Goal: Task Accomplishment & Management: Use online tool/utility

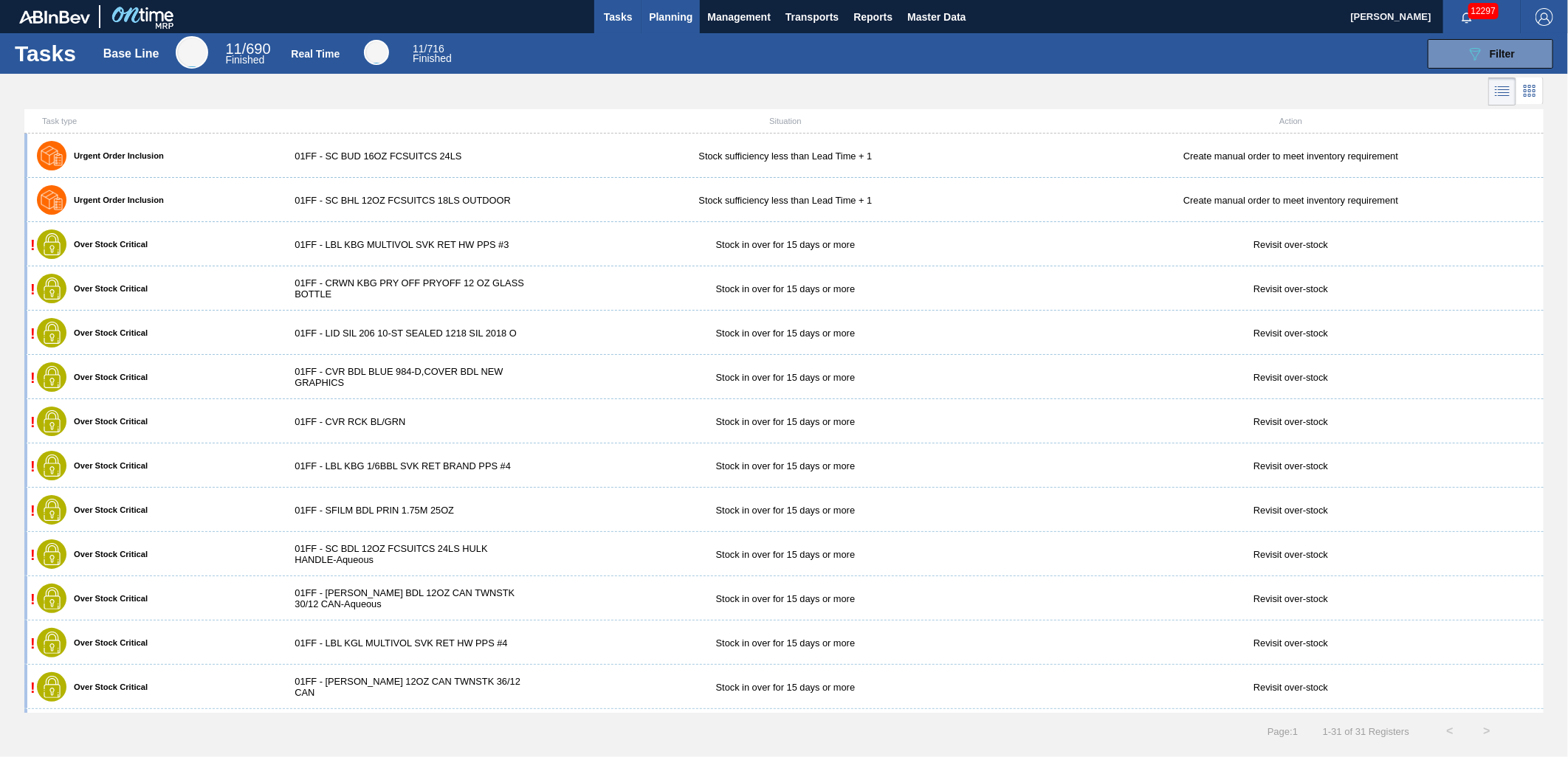
click at [674, 15] on span "Planning" at bounding box center [671, 17] width 44 height 18
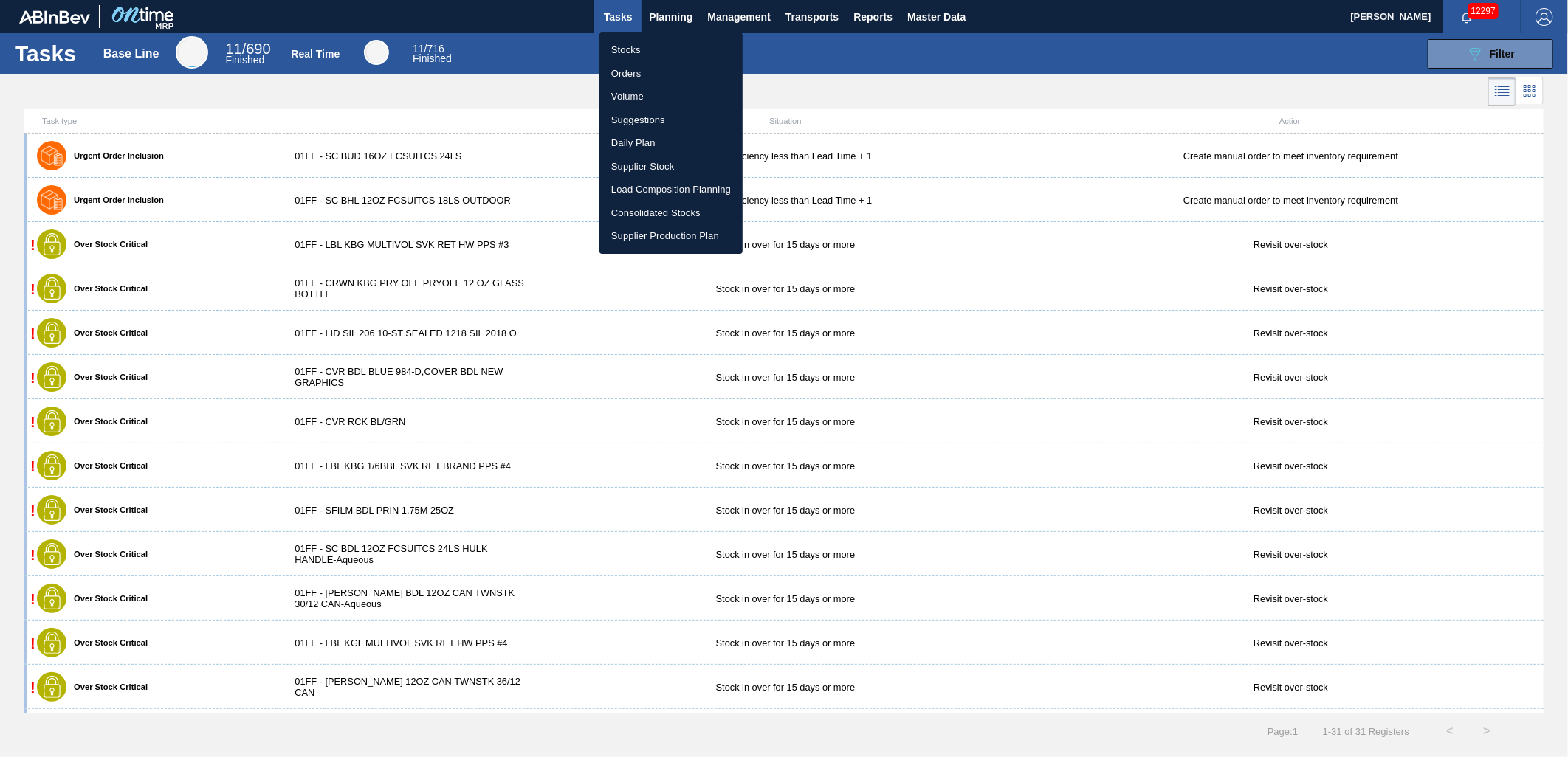
click at [658, 186] on li "Load Composition Planning" at bounding box center [670, 190] width 143 height 24
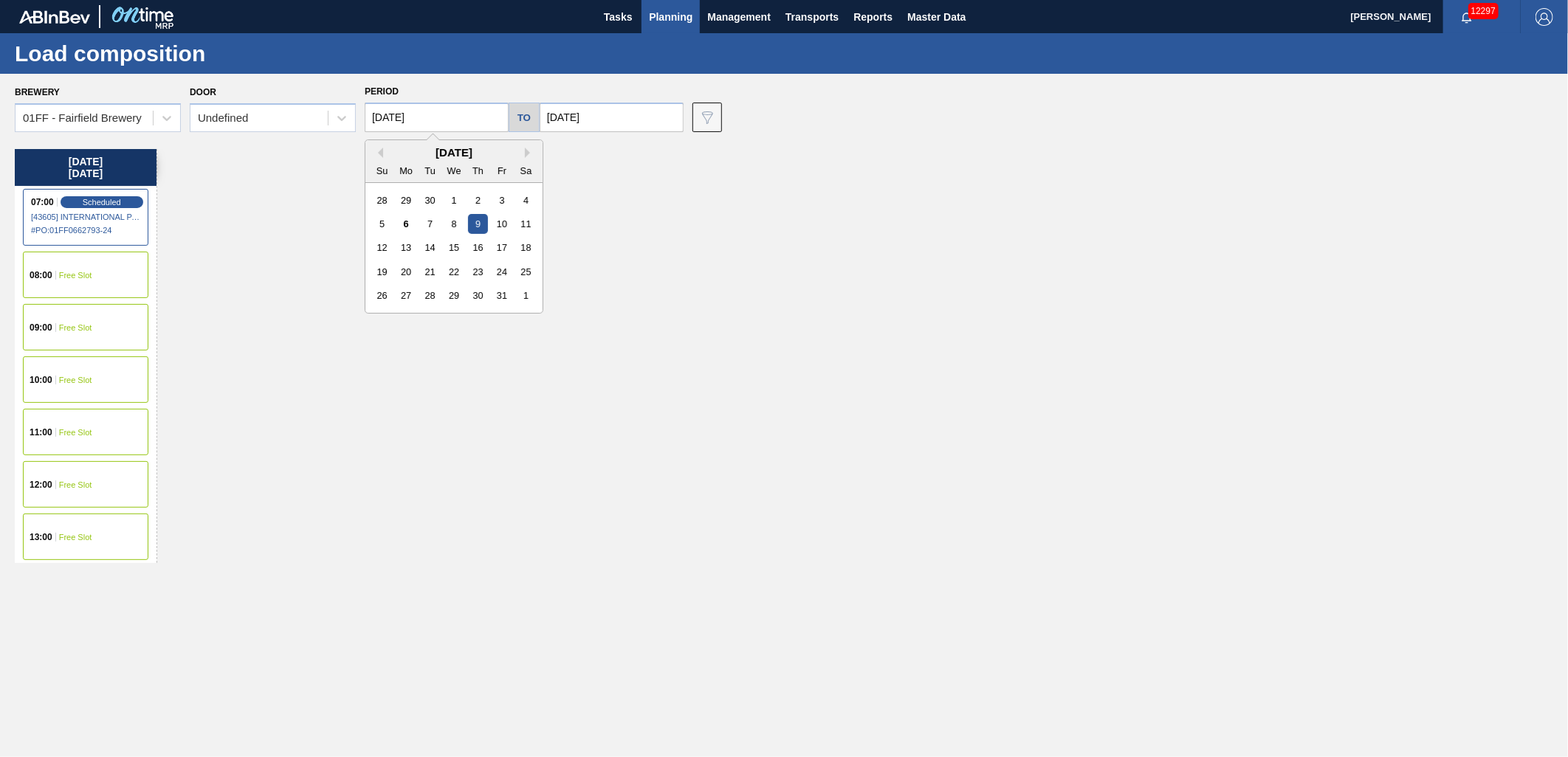
click at [446, 120] on input "[DATE]" at bounding box center [437, 118] width 144 height 30
click at [397, 230] on div "6" at bounding box center [406, 224] width 20 height 20
type input "[DATE]"
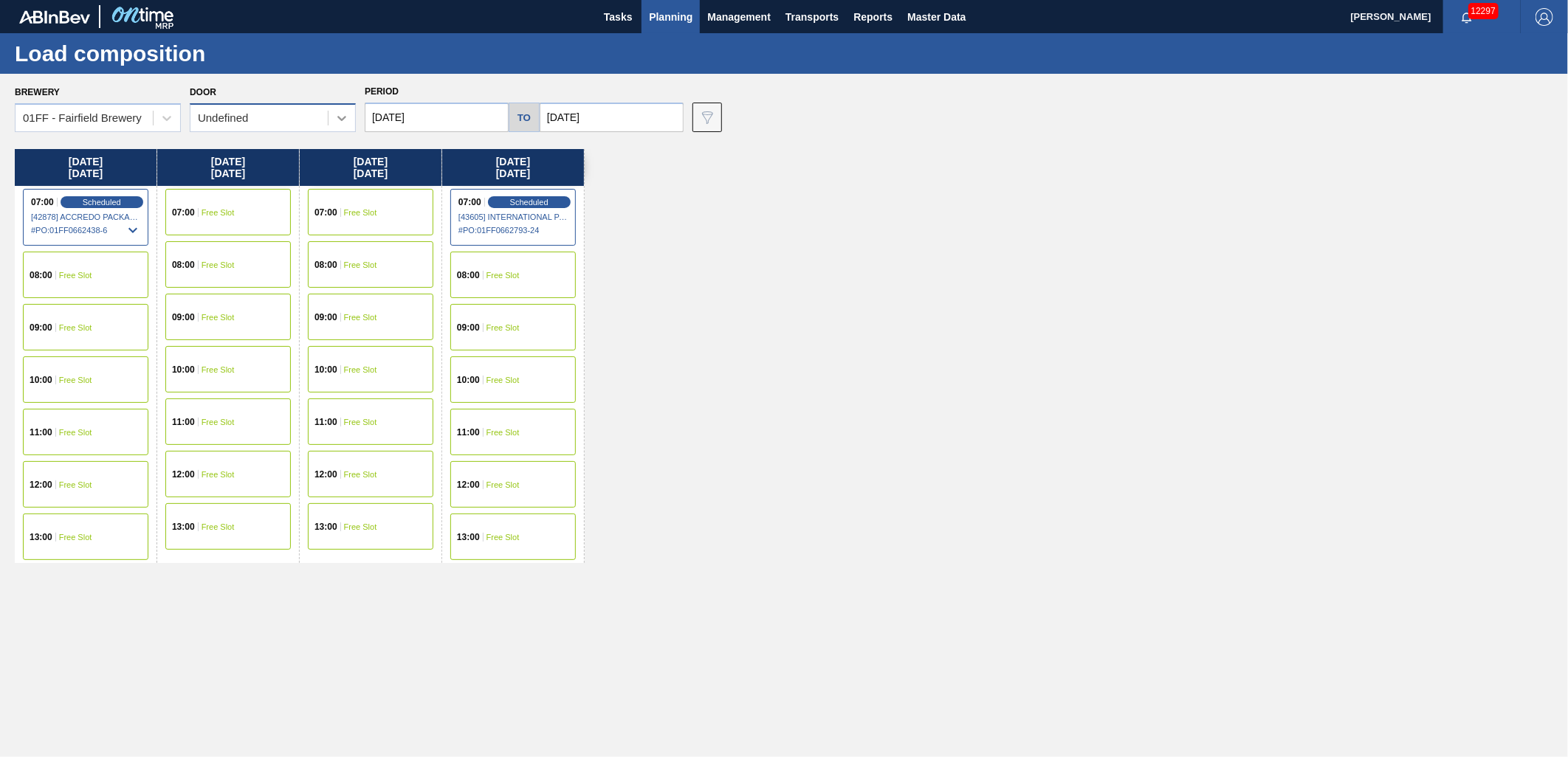
click at [341, 117] on icon at bounding box center [342, 118] width 15 height 15
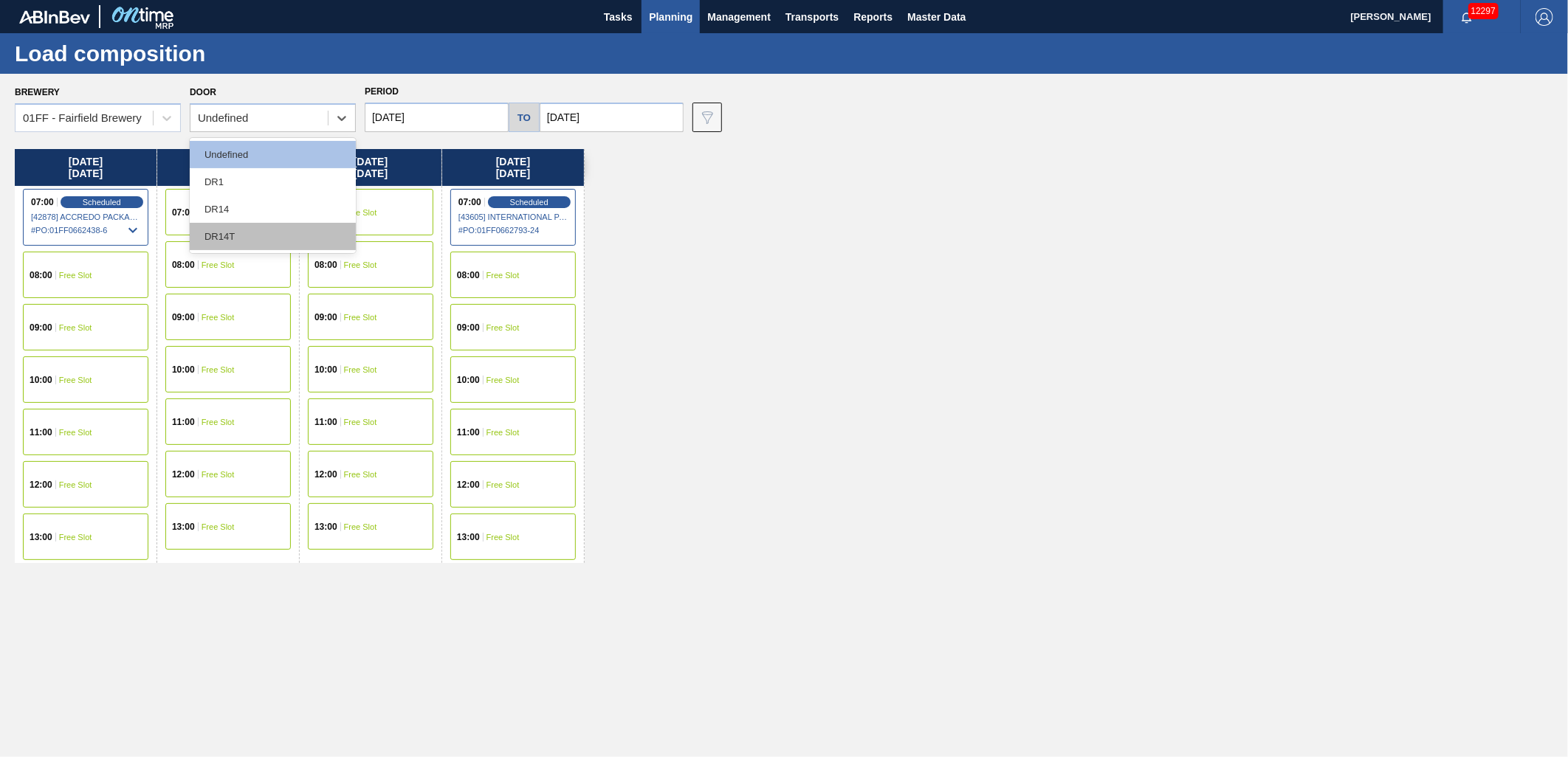
click at [273, 227] on div "DR14T" at bounding box center [272, 236] width 166 height 27
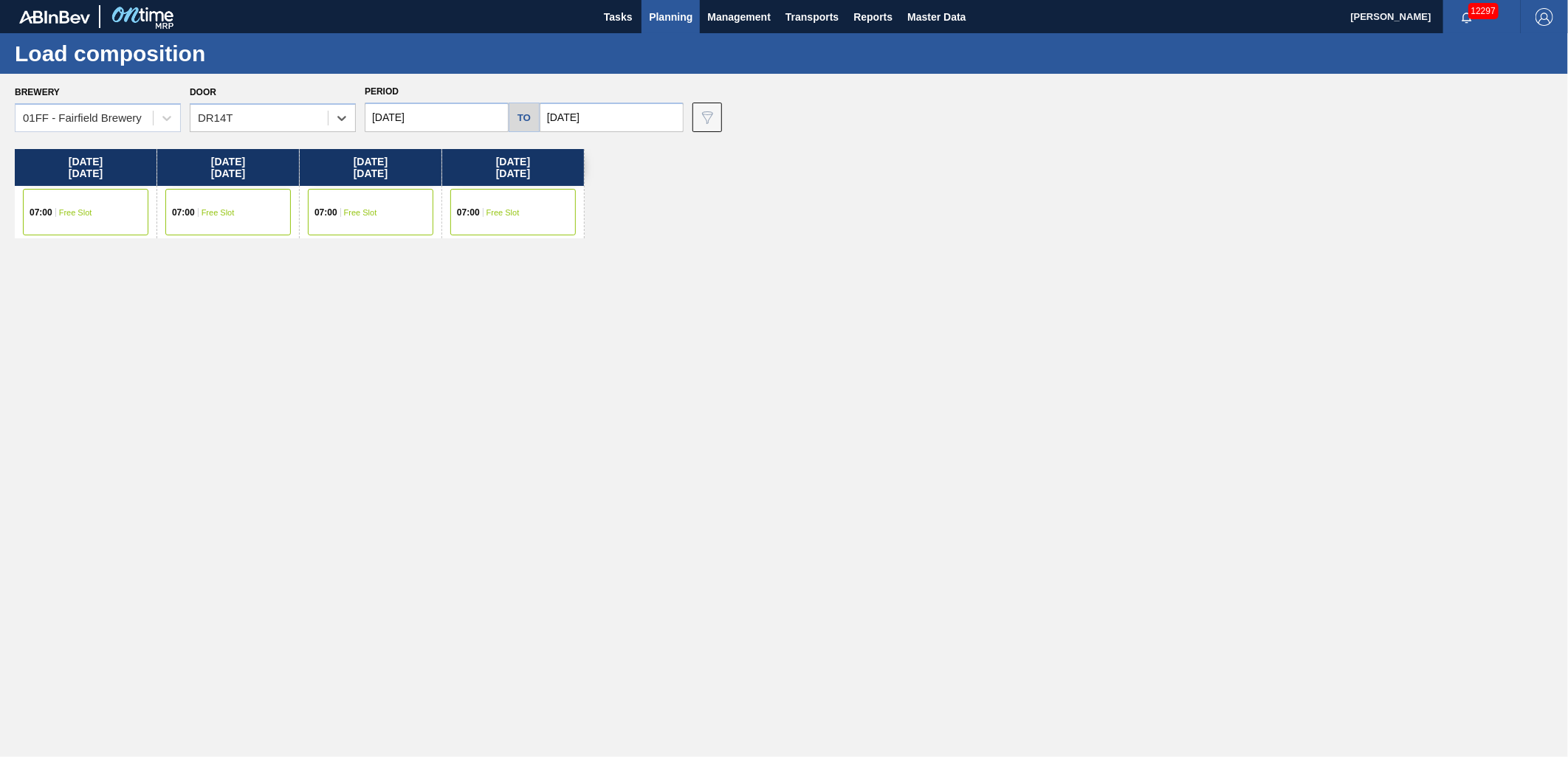
click at [670, 118] on input "[DATE]" at bounding box center [611, 118] width 144 height 30
click at [572, 249] on div "13" at bounding box center [582, 248] width 20 height 20
type input "[DATE]"
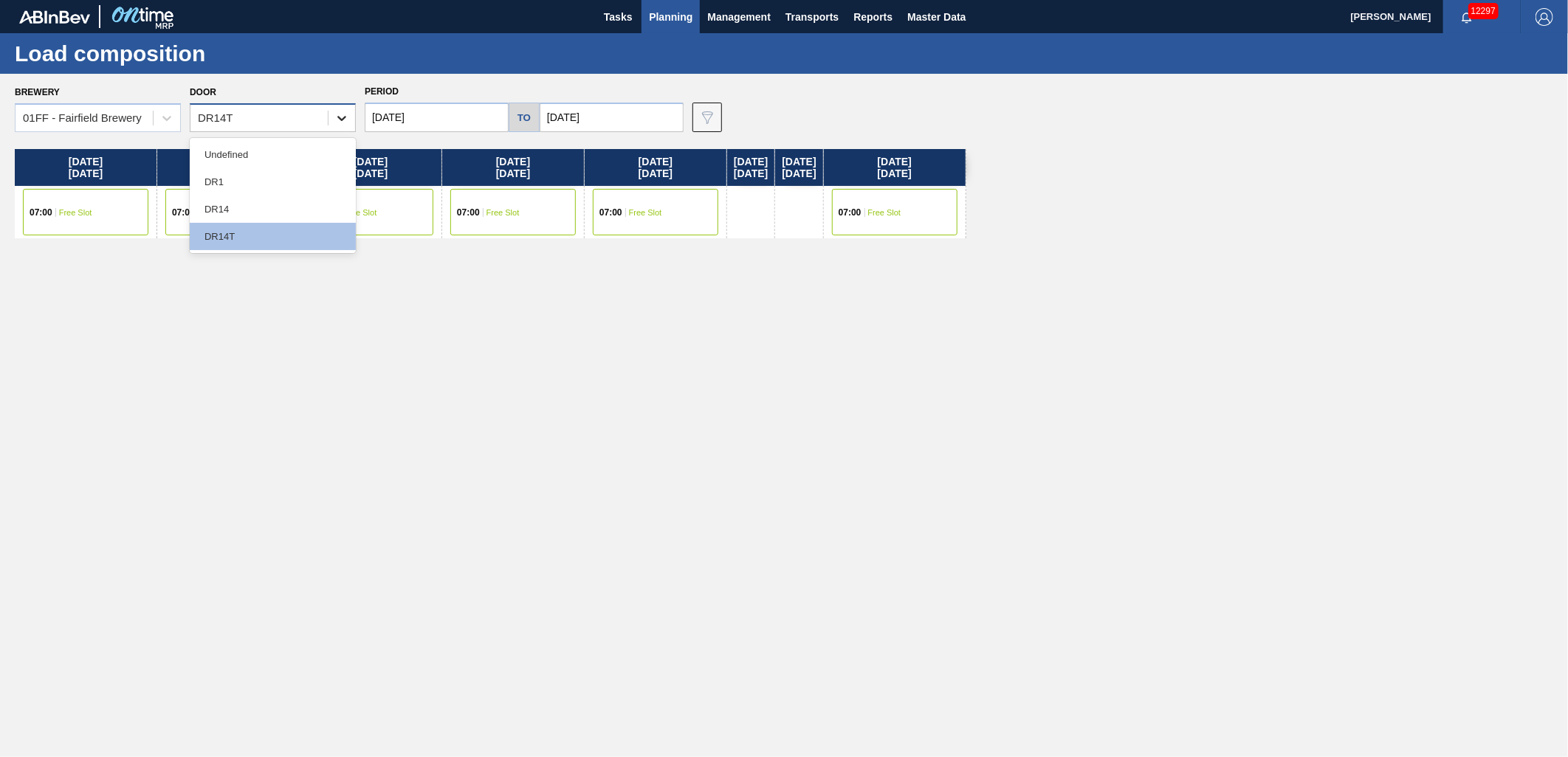
click at [351, 123] on div at bounding box center [342, 118] width 26 height 26
click at [296, 202] on div "DR14" at bounding box center [272, 209] width 166 height 27
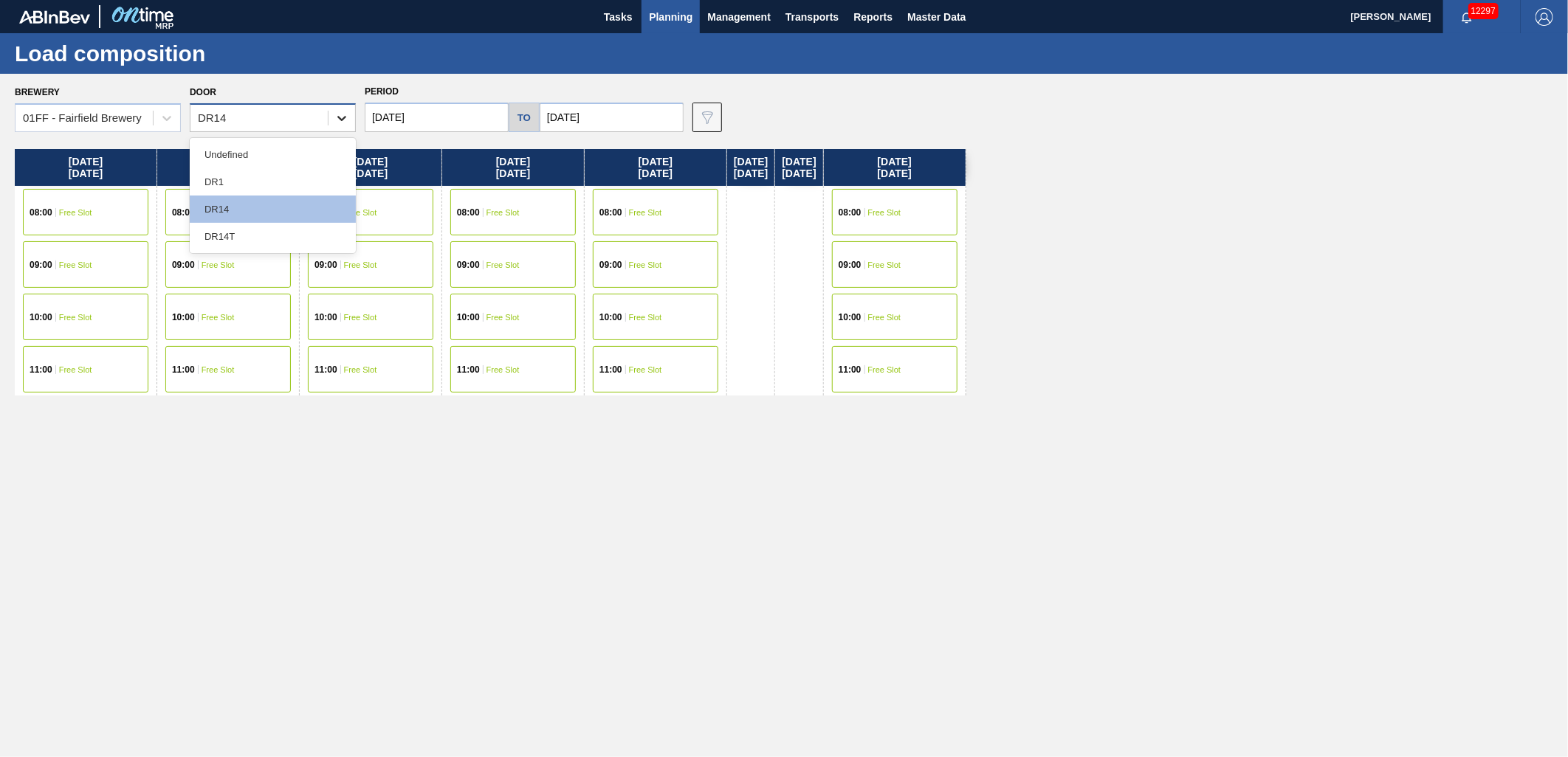
click at [336, 121] on icon at bounding box center [342, 118] width 15 height 15
click at [310, 232] on div "DR14T" at bounding box center [272, 236] width 166 height 27
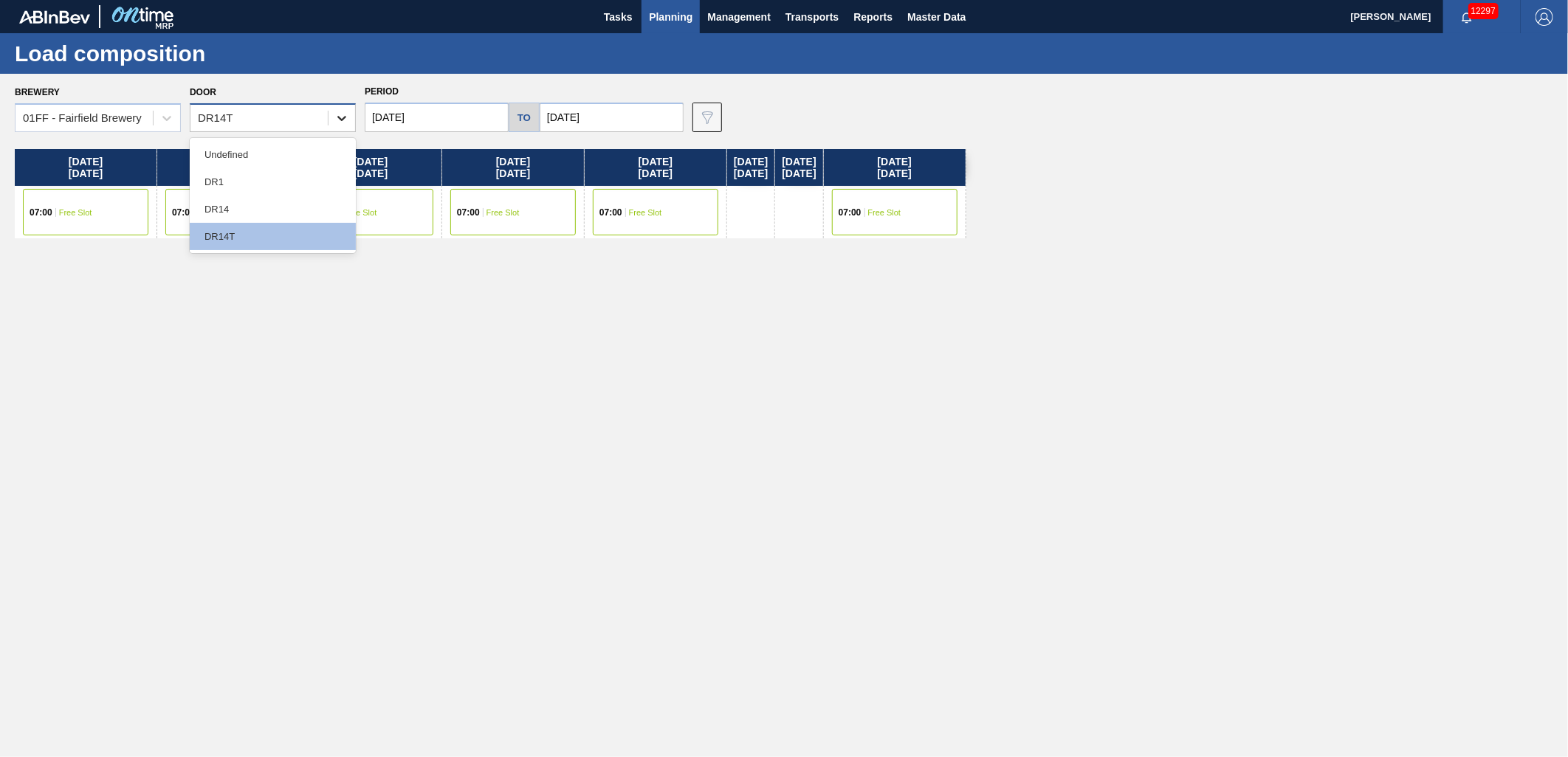
click at [332, 119] on div at bounding box center [342, 118] width 26 height 26
click at [291, 159] on div "Undefined" at bounding box center [272, 155] width 166 height 27
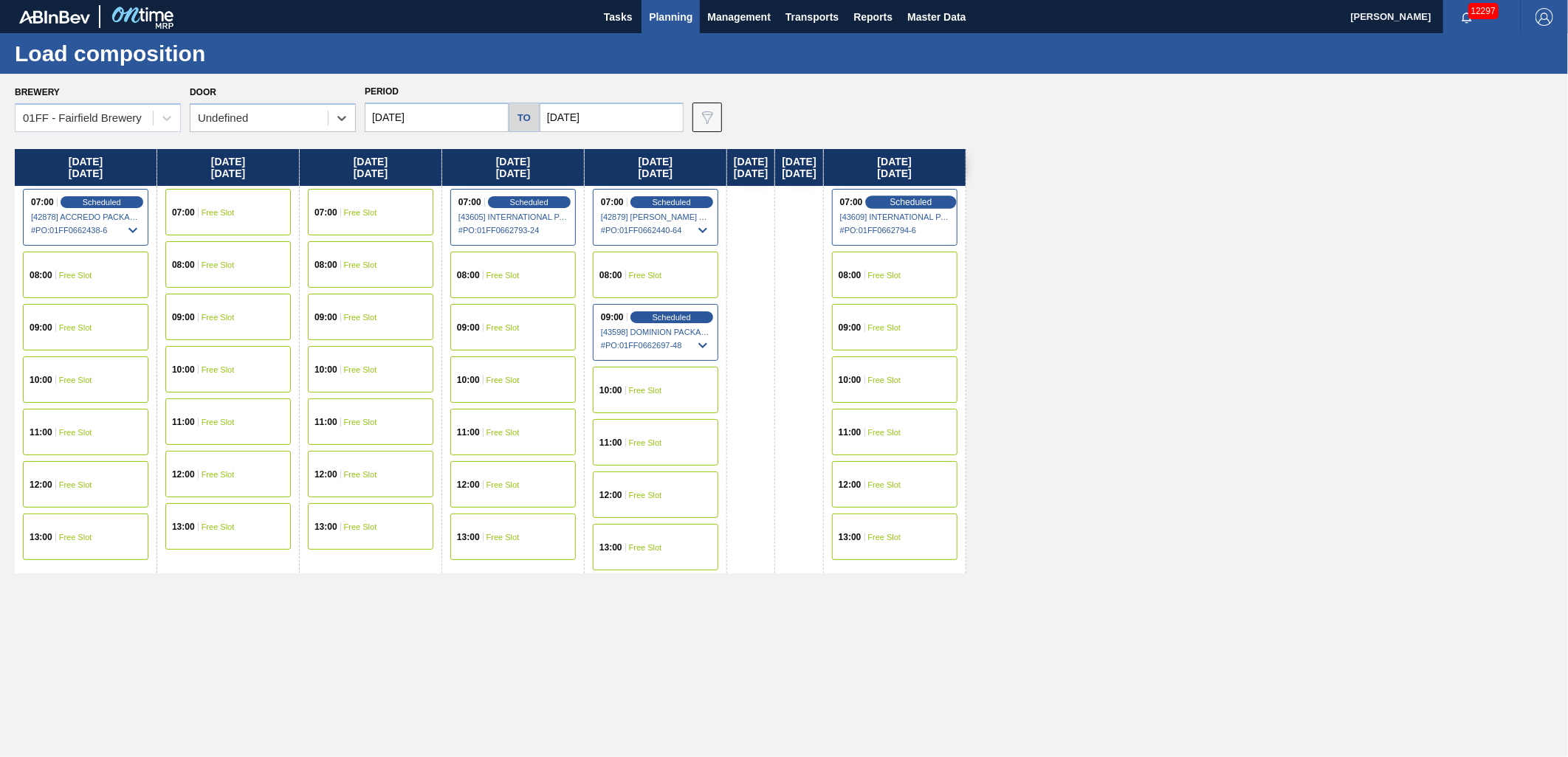
click at [932, 205] on span "Scheduled" at bounding box center [911, 201] width 42 height 10
click at [932, 202] on span "Scheduled" at bounding box center [911, 201] width 42 height 10
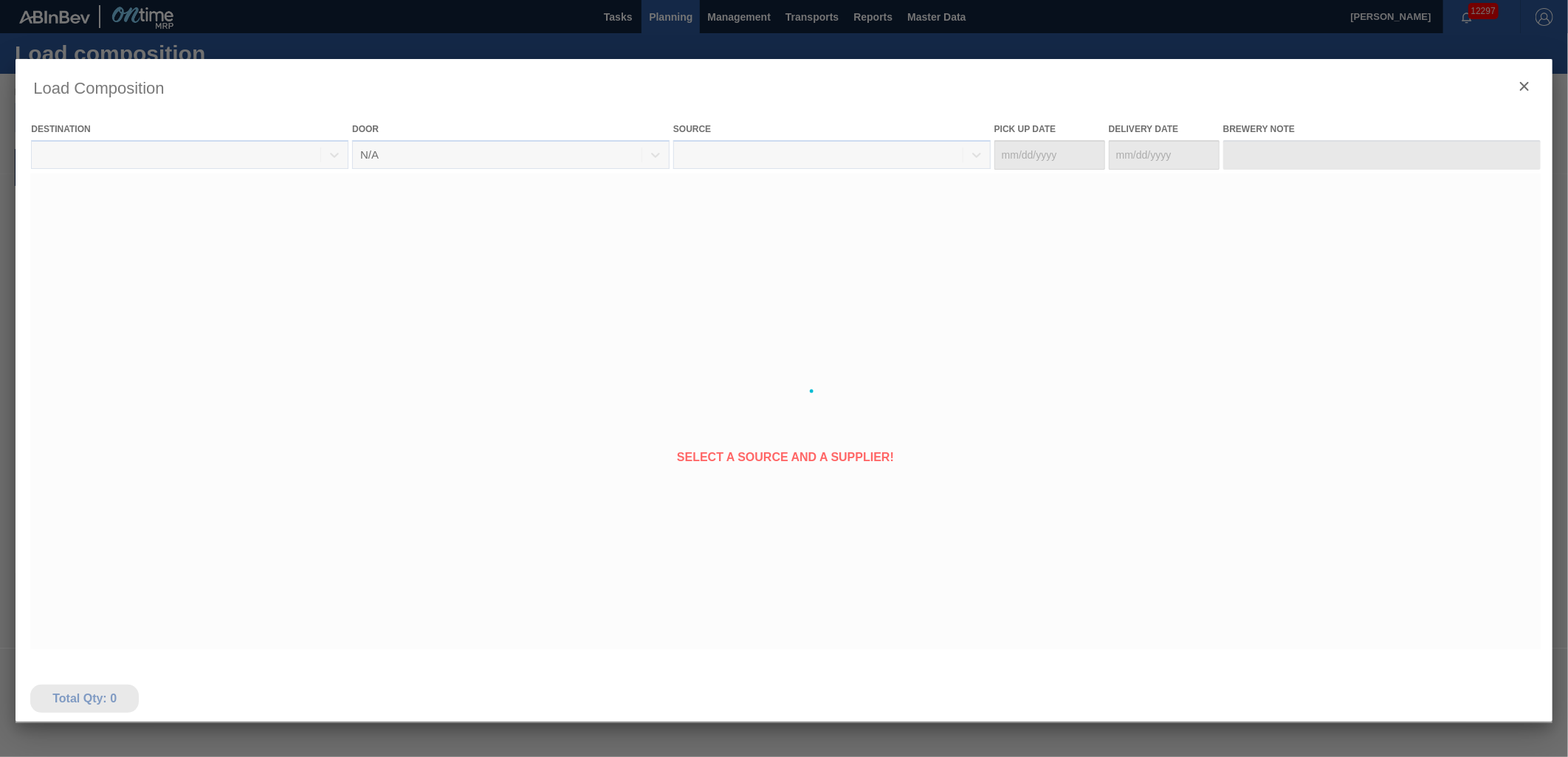
type Date "[DATE]"
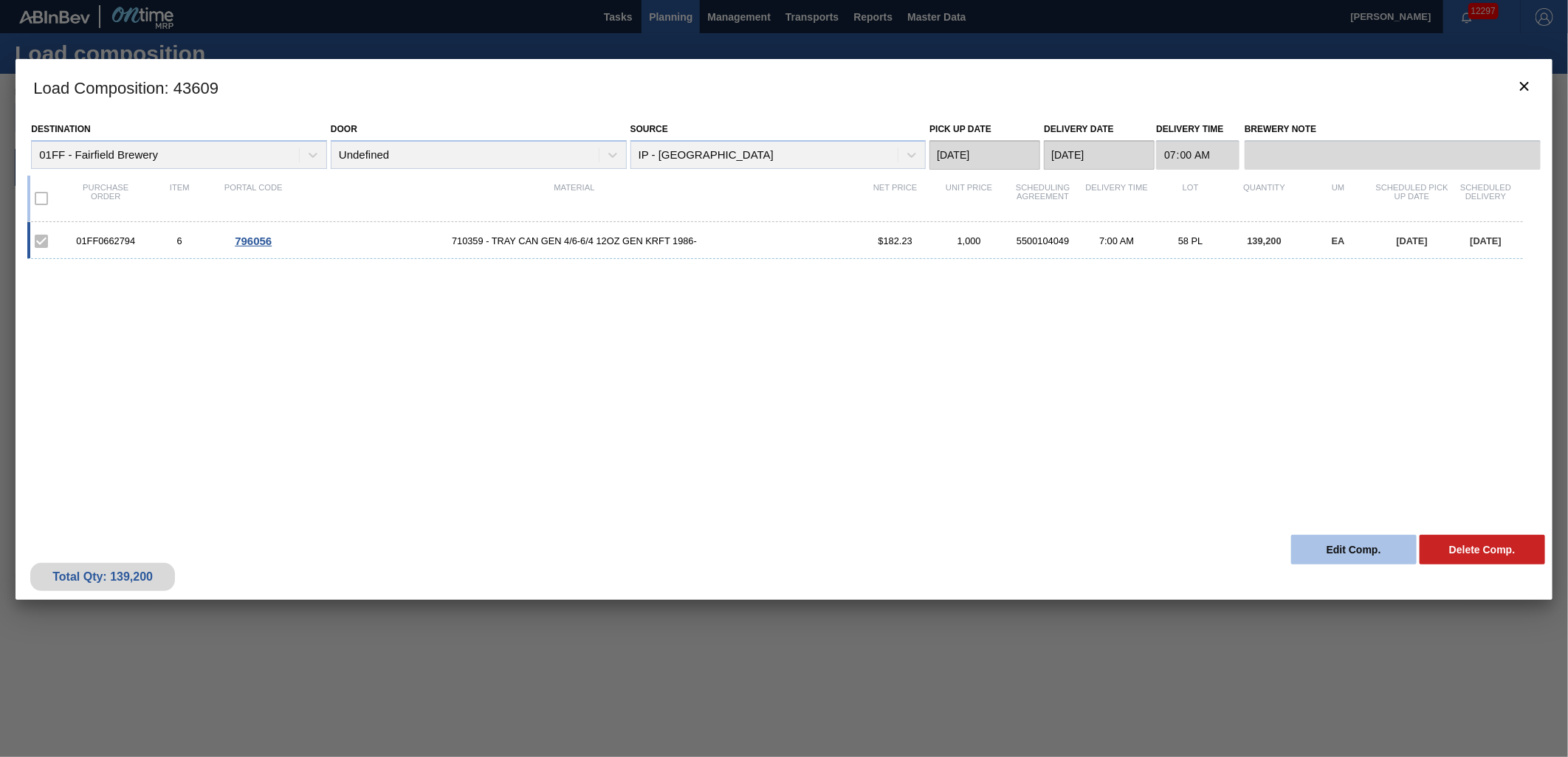
click at [1323, 553] on button "Edit Comp." at bounding box center [1354, 550] width 126 height 30
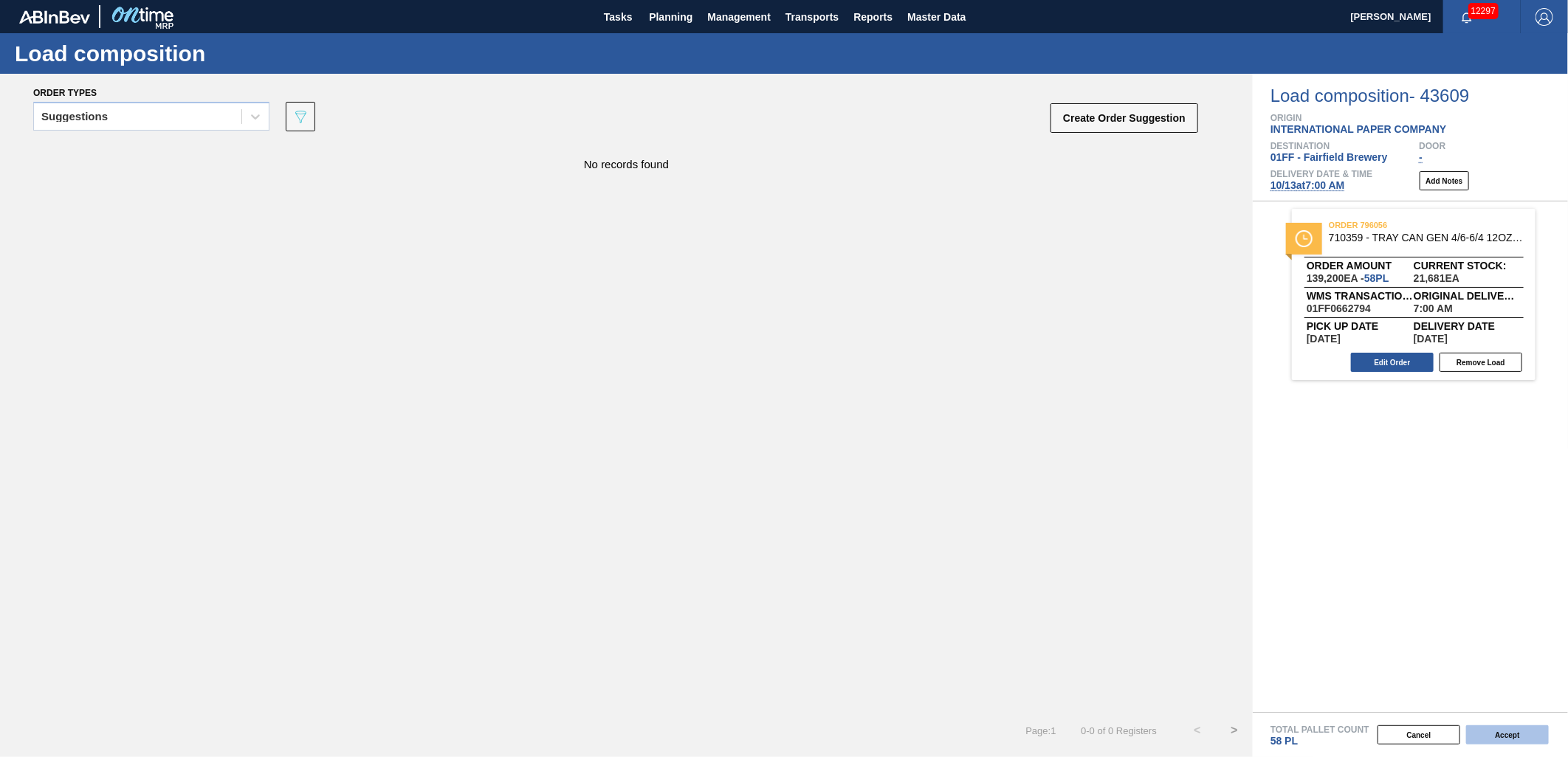
click at [1519, 738] on button "Accept" at bounding box center [1507, 735] width 83 height 19
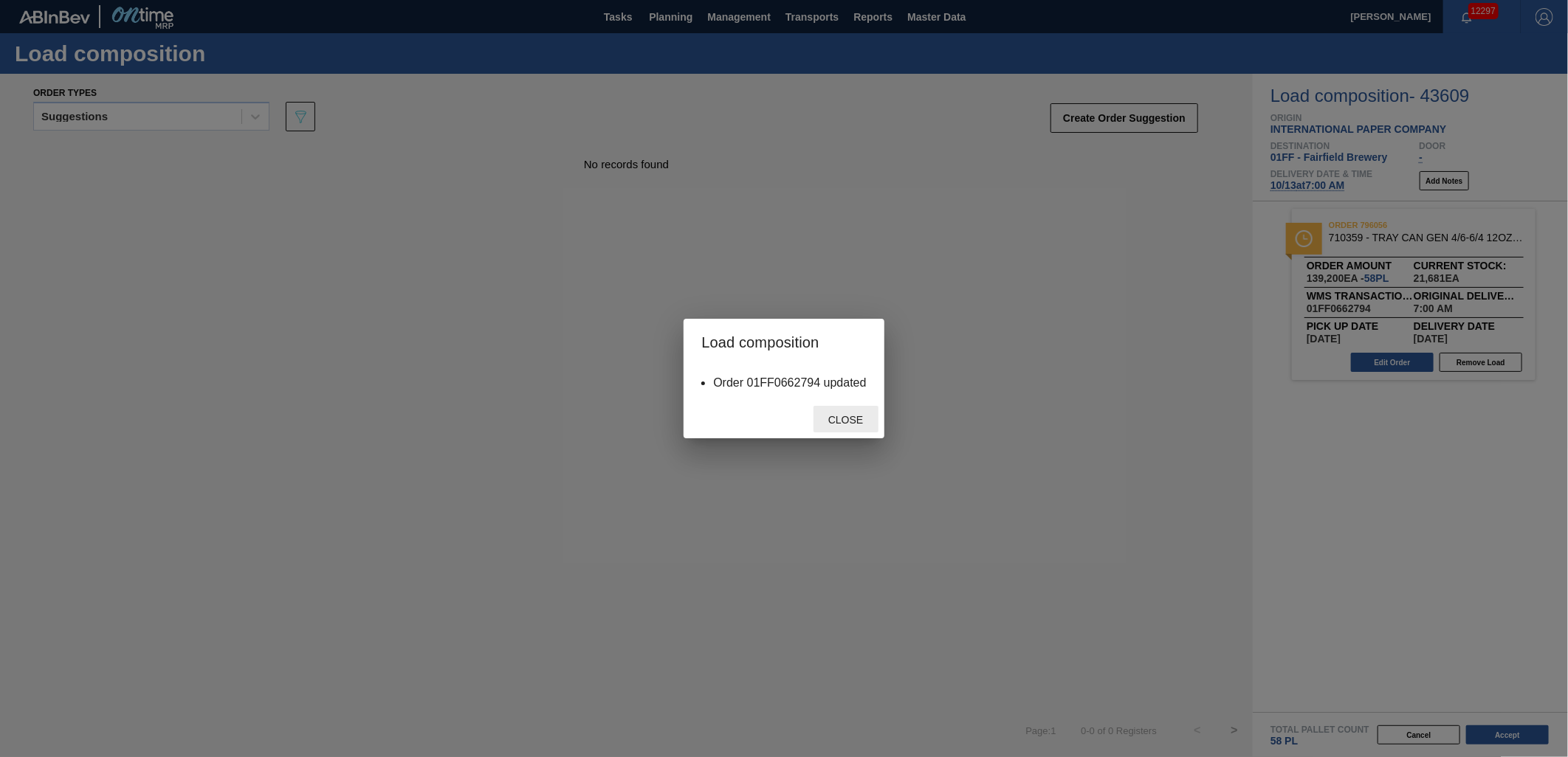
click at [820, 423] on span "Close" at bounding box center [846, 419] width 58 height 11
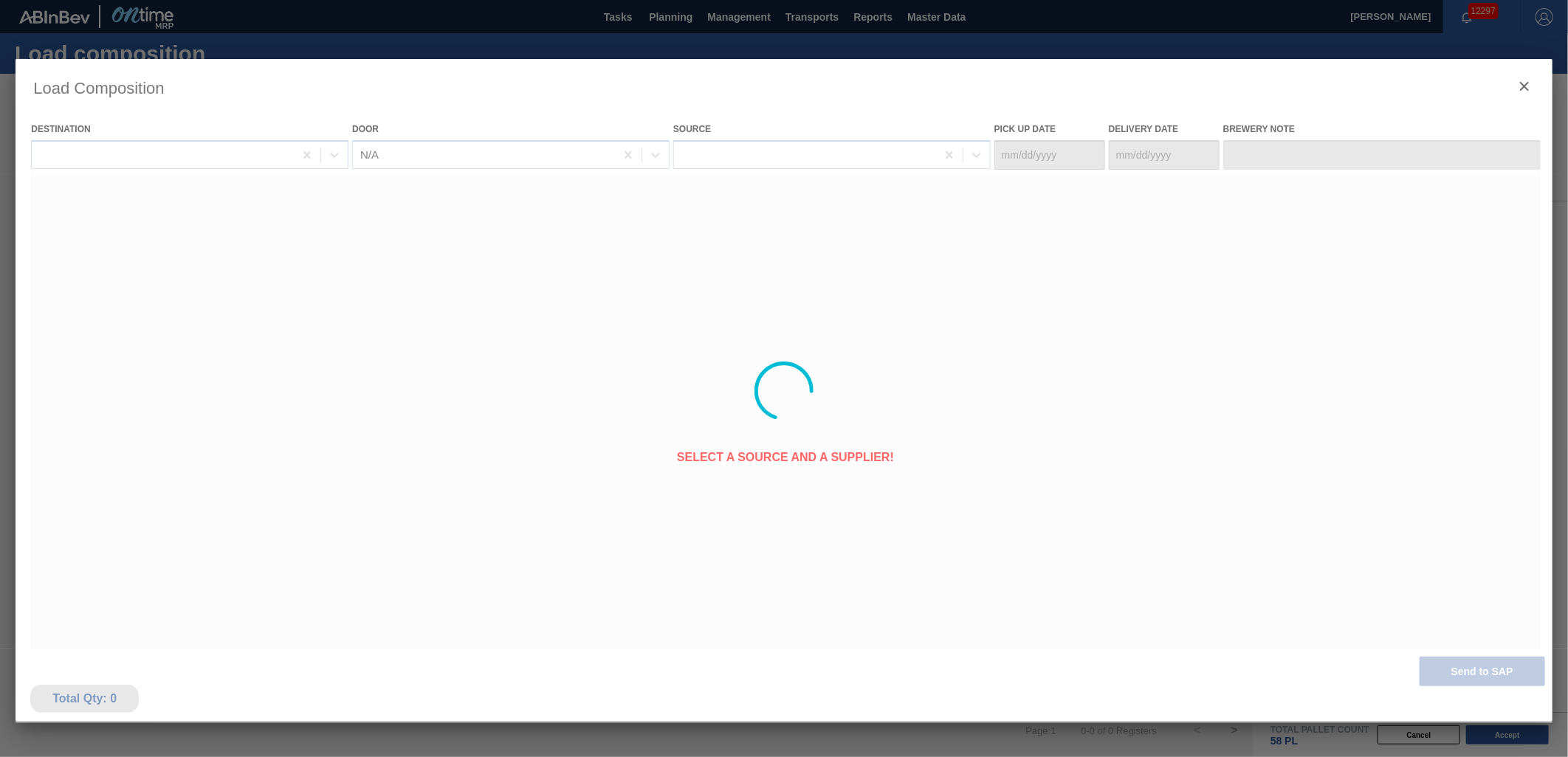
type Date "[DATE]"
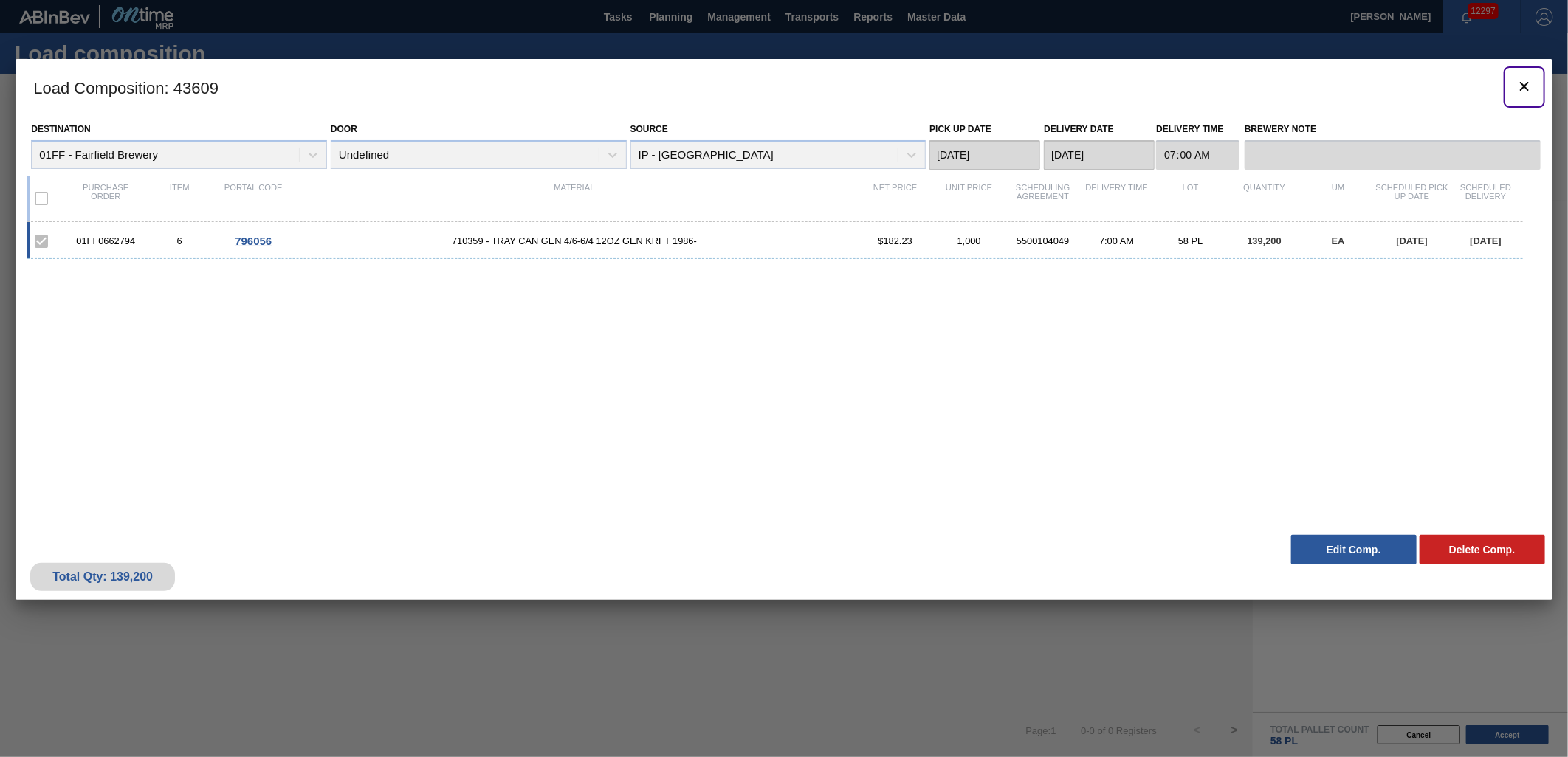
click at [1521, 87] on icon "botão de ícone" at bounding box center [1524, 86] width 18 height 18
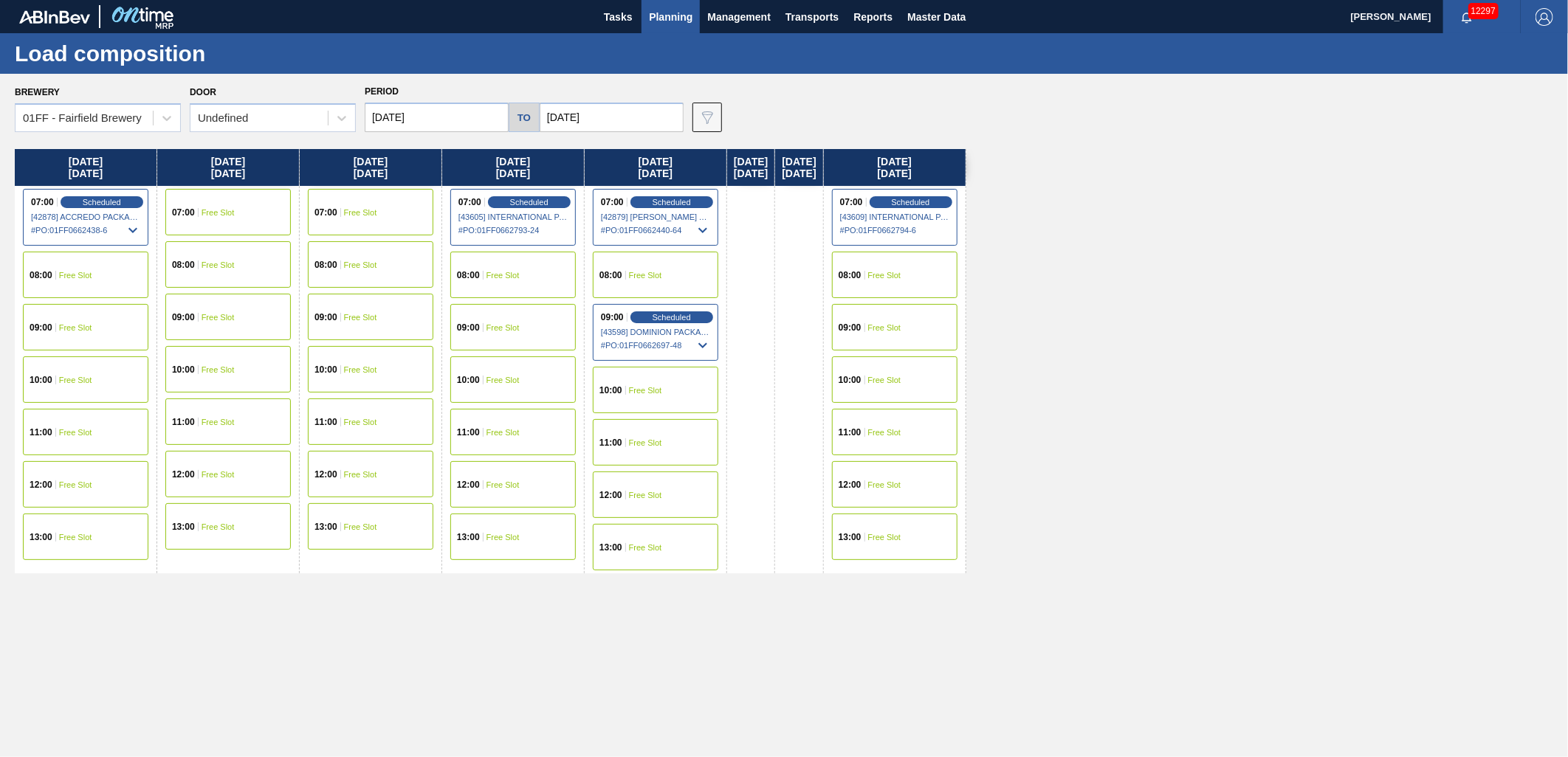
click at [674, 20] on span "Planning" at bounding box center [671, 17] width 44 height 18
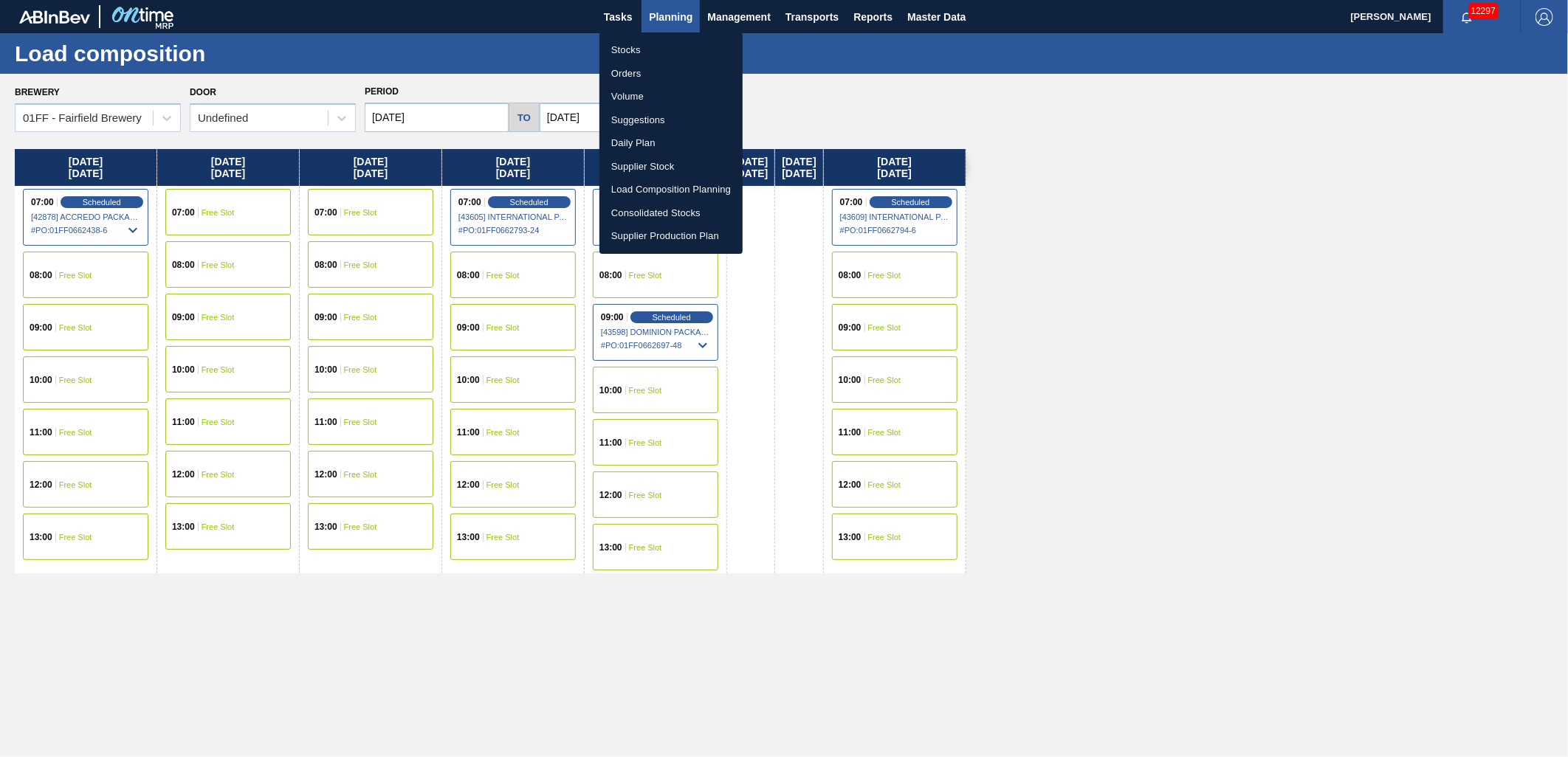
click at [654, 43] on li "Stocks" at bounding box center [670, 50] width 143 height 24
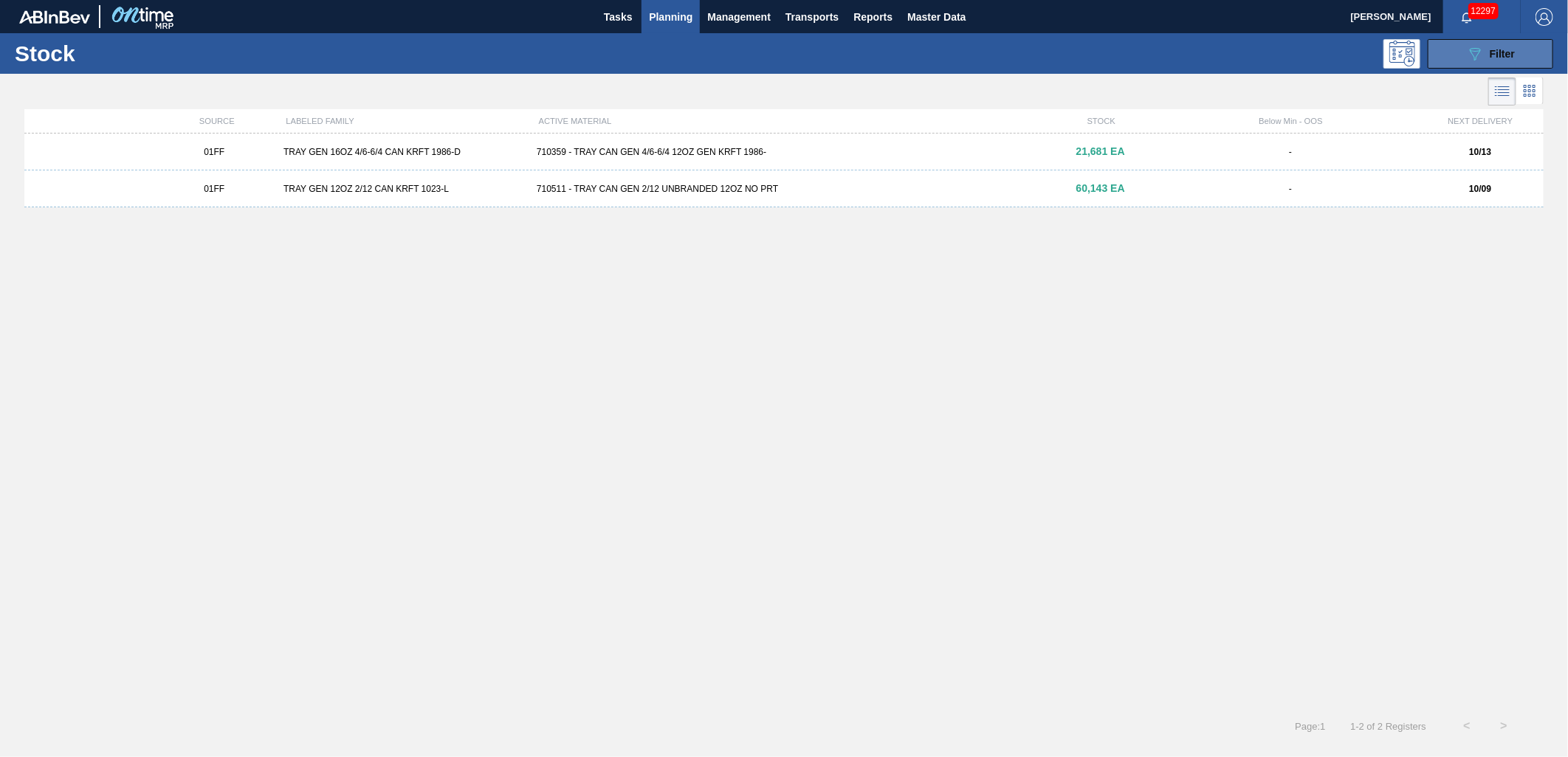
click at [1466, 61] on icon "089F7B8B-B2A5-4AFE-B5C0-19BA573D28AC" at bounding box center [1475, 54] width 18 height 18
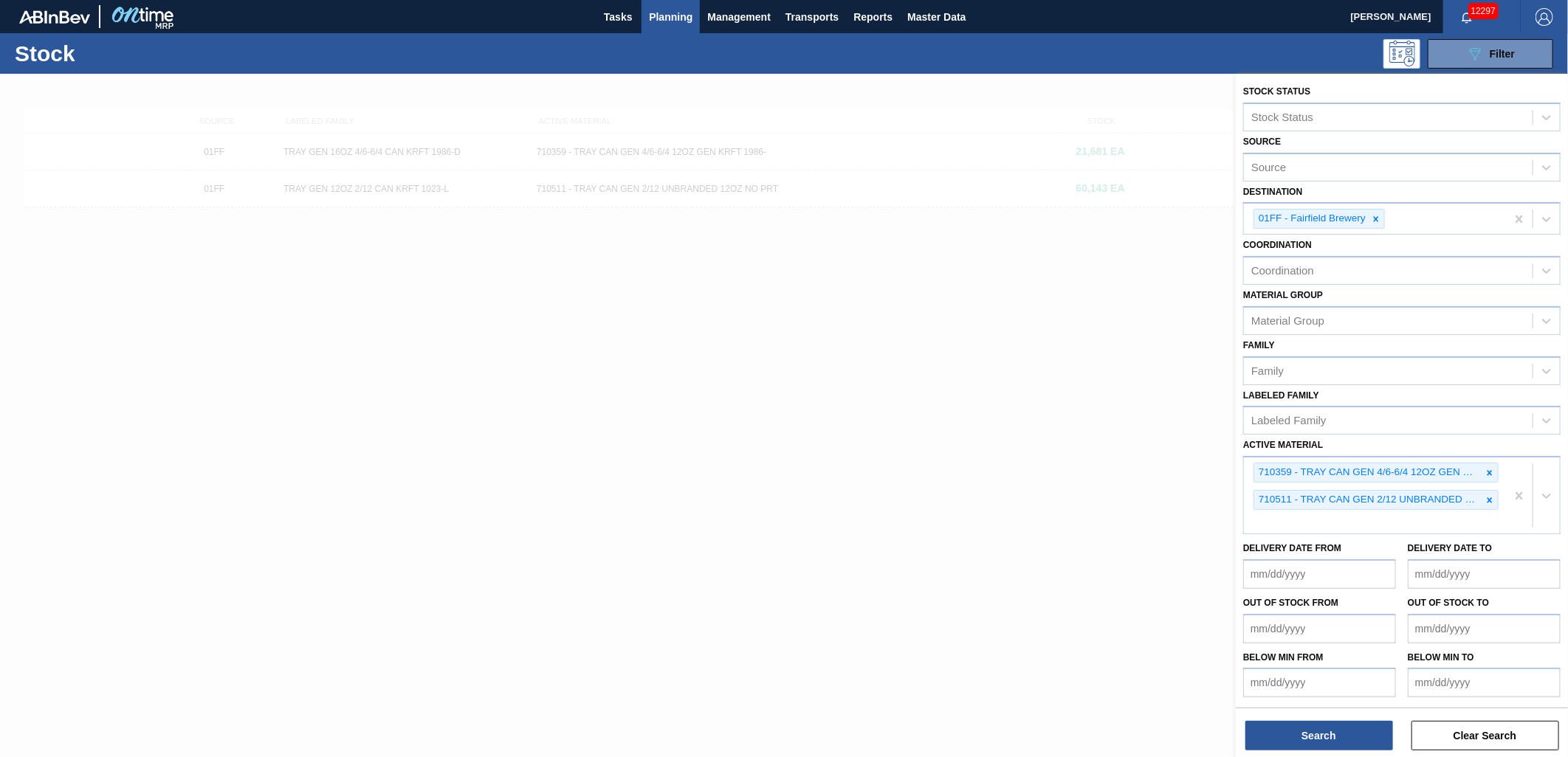
drag, startPoint x: 790, startPoint y: 368, endPoint x: 630, endPoint y: 224, distance: 215.3
click at [789, 363] on div at bounding box center [784, 452] width 1568 height 757
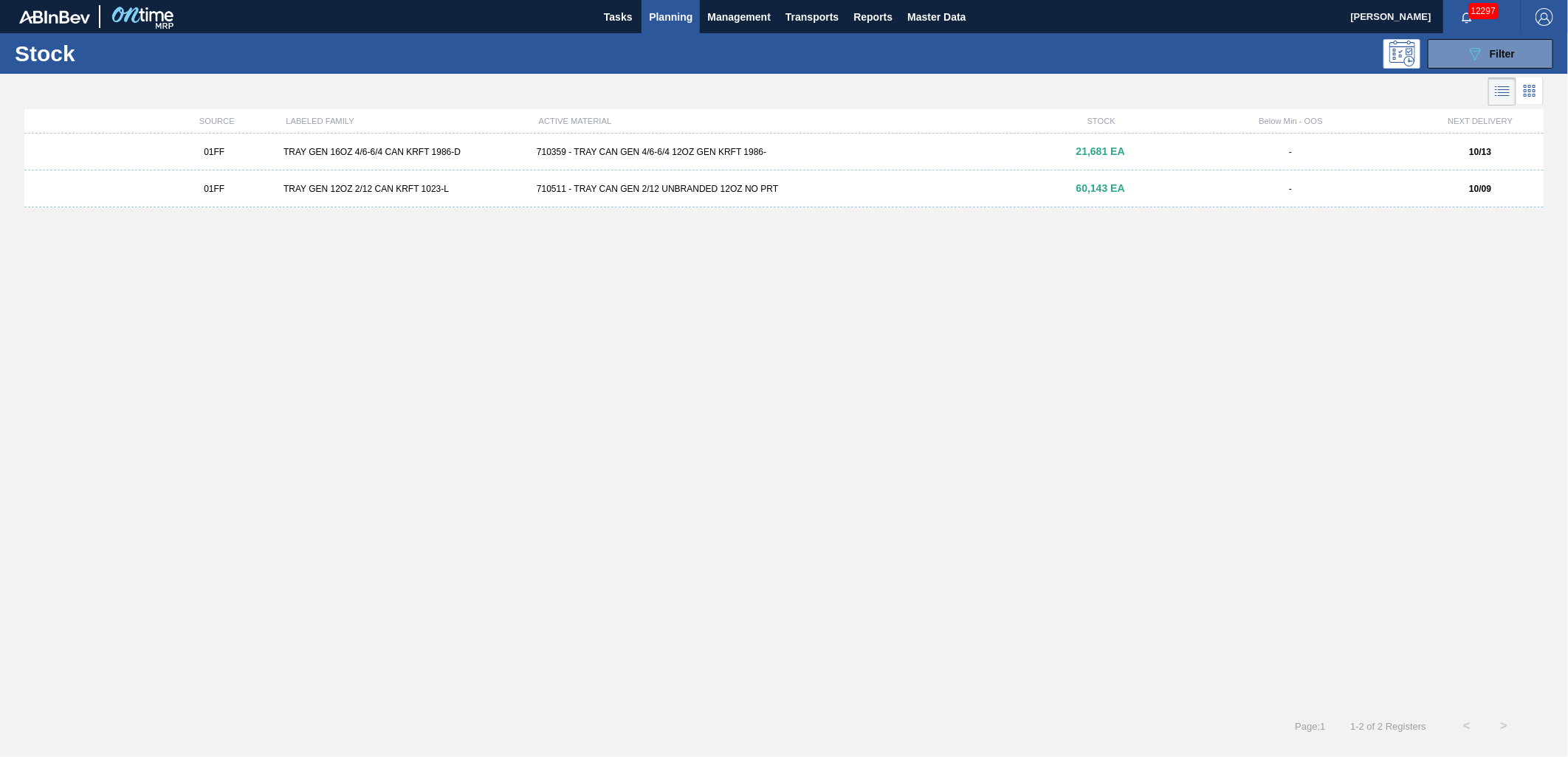
click at [595, 164] on div "01FF TRAY GEN 16OZ 4/6-6/4 CAN KRFT 1986-D 710359 - TRAY CAN GEN 4/6-6/4 12OZ G…" at bounding box center [784, 152] width 1520 height 37
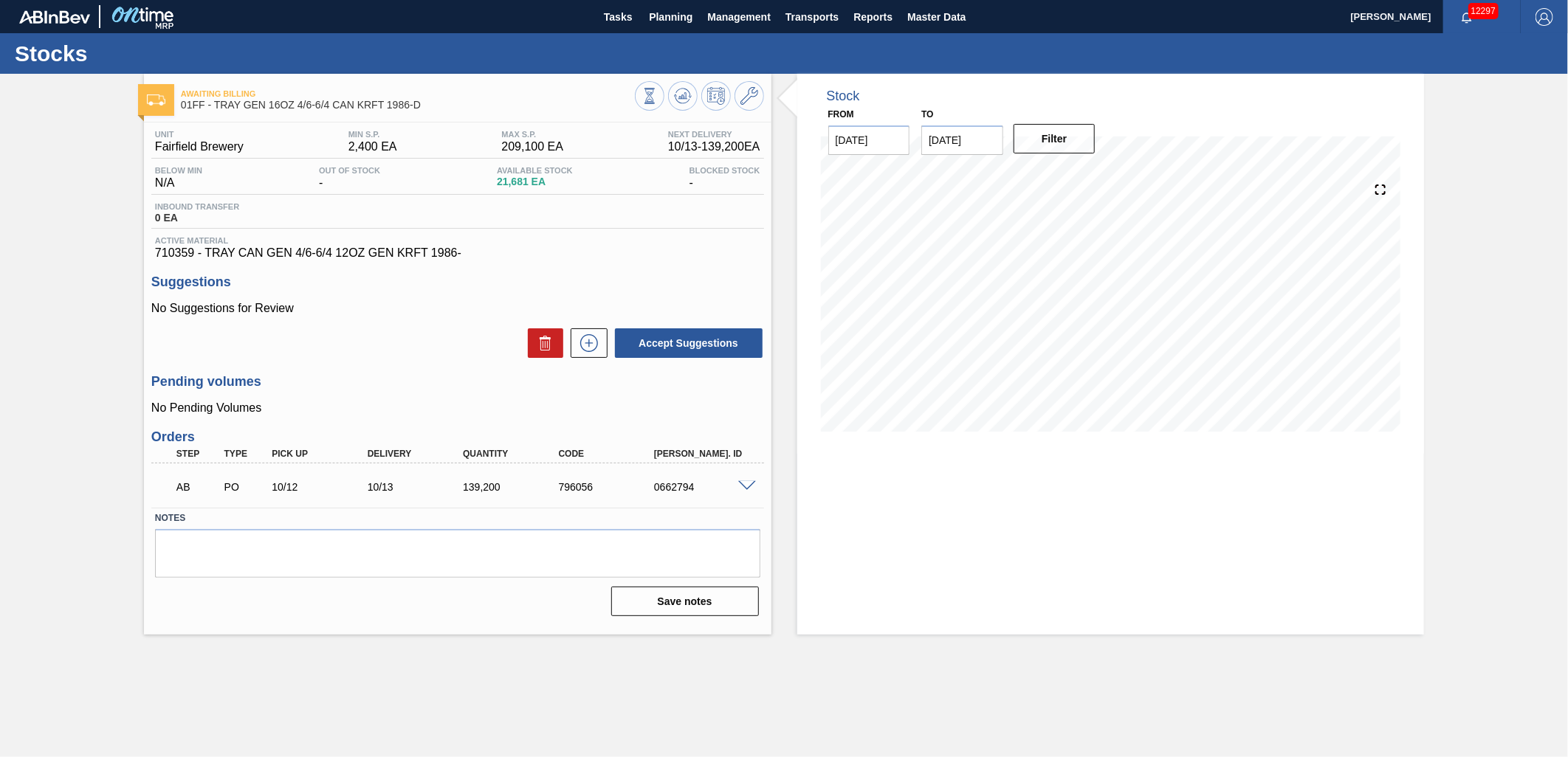
click at [743, 484] on span at bounding box center [747, 487] width 18 height 11
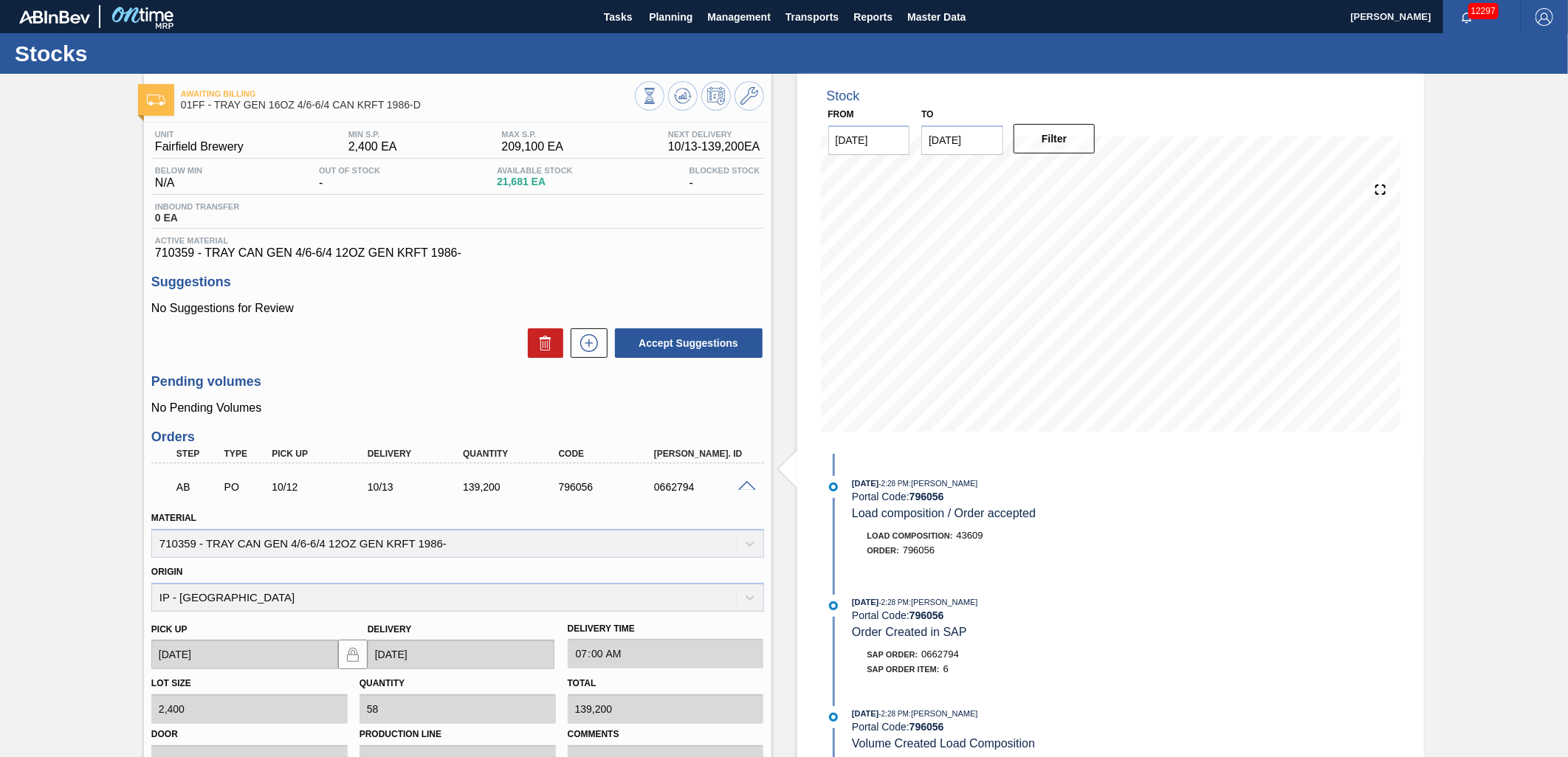
click at [746, 487] on span at bounding box center [747, 487] width 18 height 11
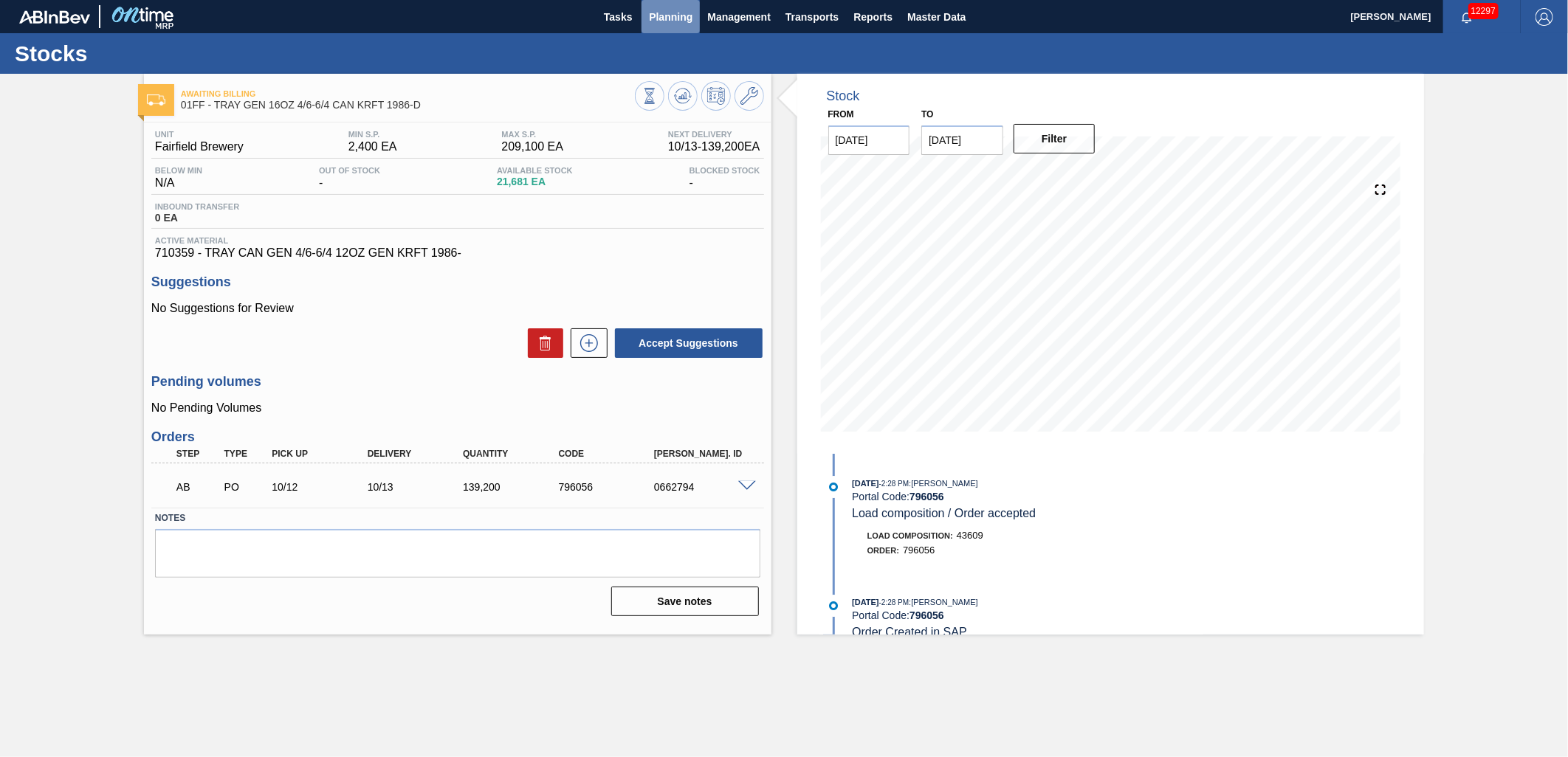
click at [660, 19] on span "Planning" at bounding box center [671, 17] width 44 height 18
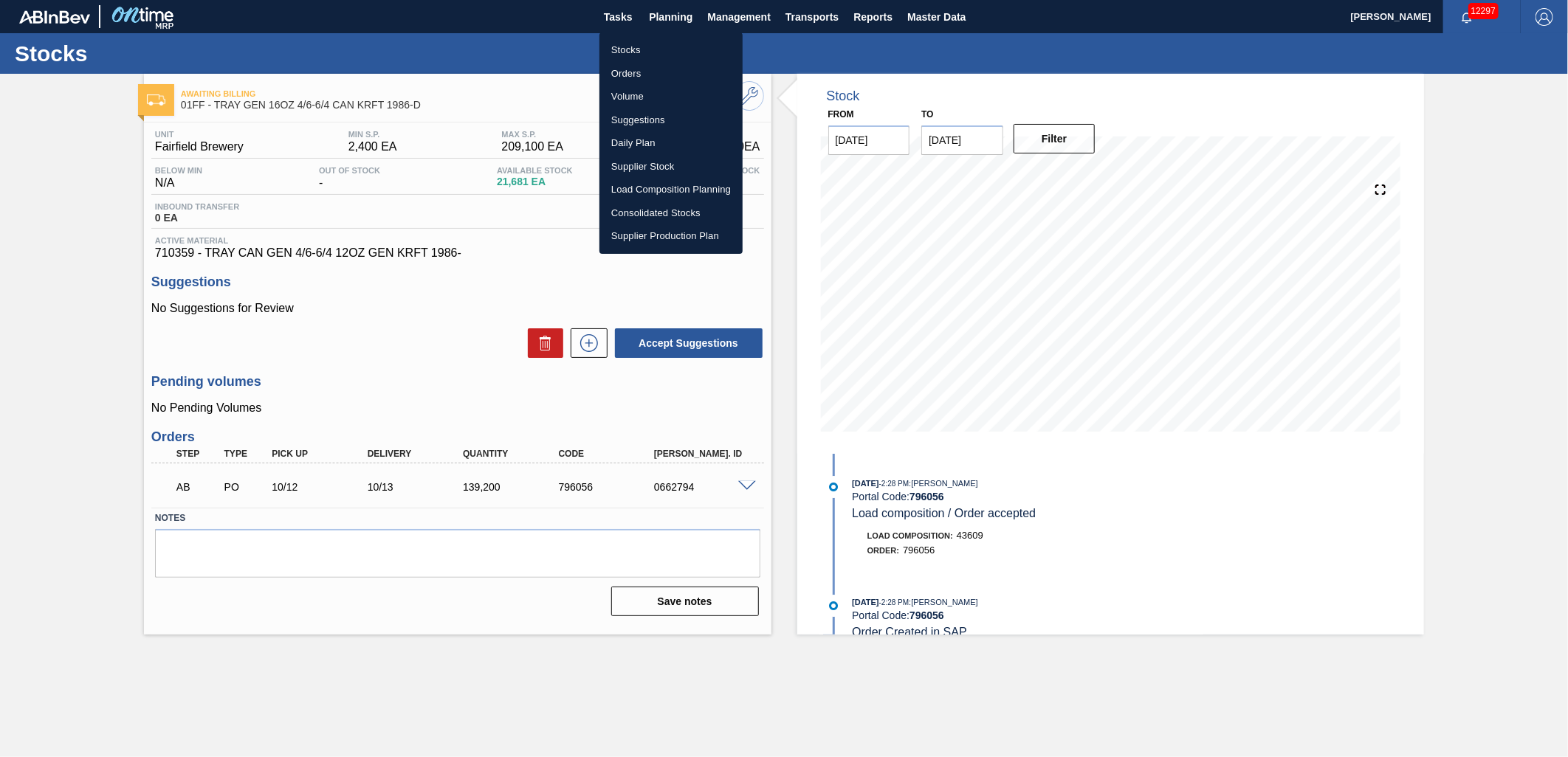
drag, startPoint x: 647, startPoint y: 50, endPoint x: 805, endPoint y: 62, distance: 158.5
click at [647, 50] on li "Stocks" at bounding box center [670, 50] width 143 height 24
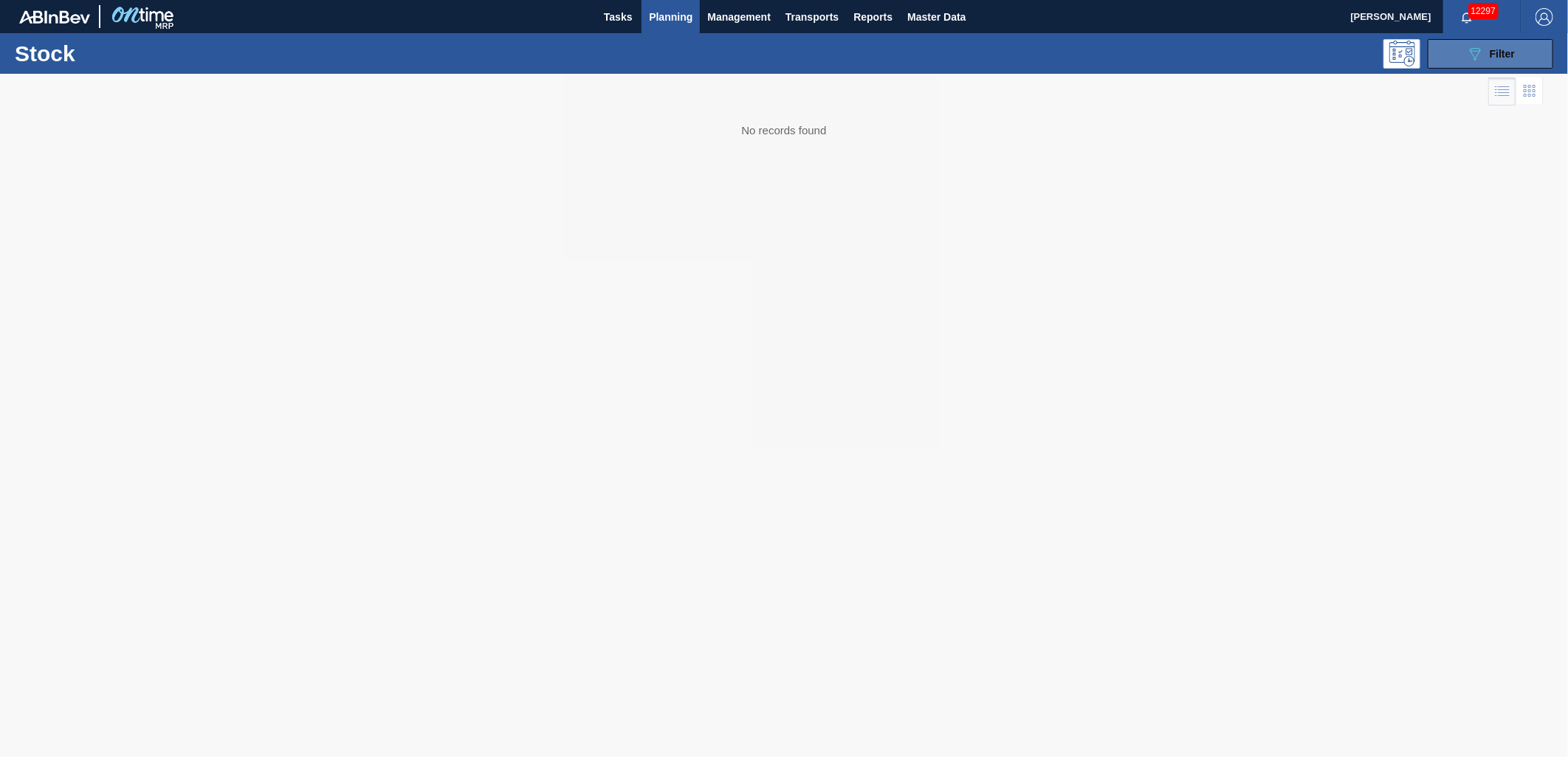
click at [1456, 54] on button "089F7B8B-B2A5-4AFE-B5C0-19BA573D28AC Filter" at bounding box center [1490, 54] width 126 height 30
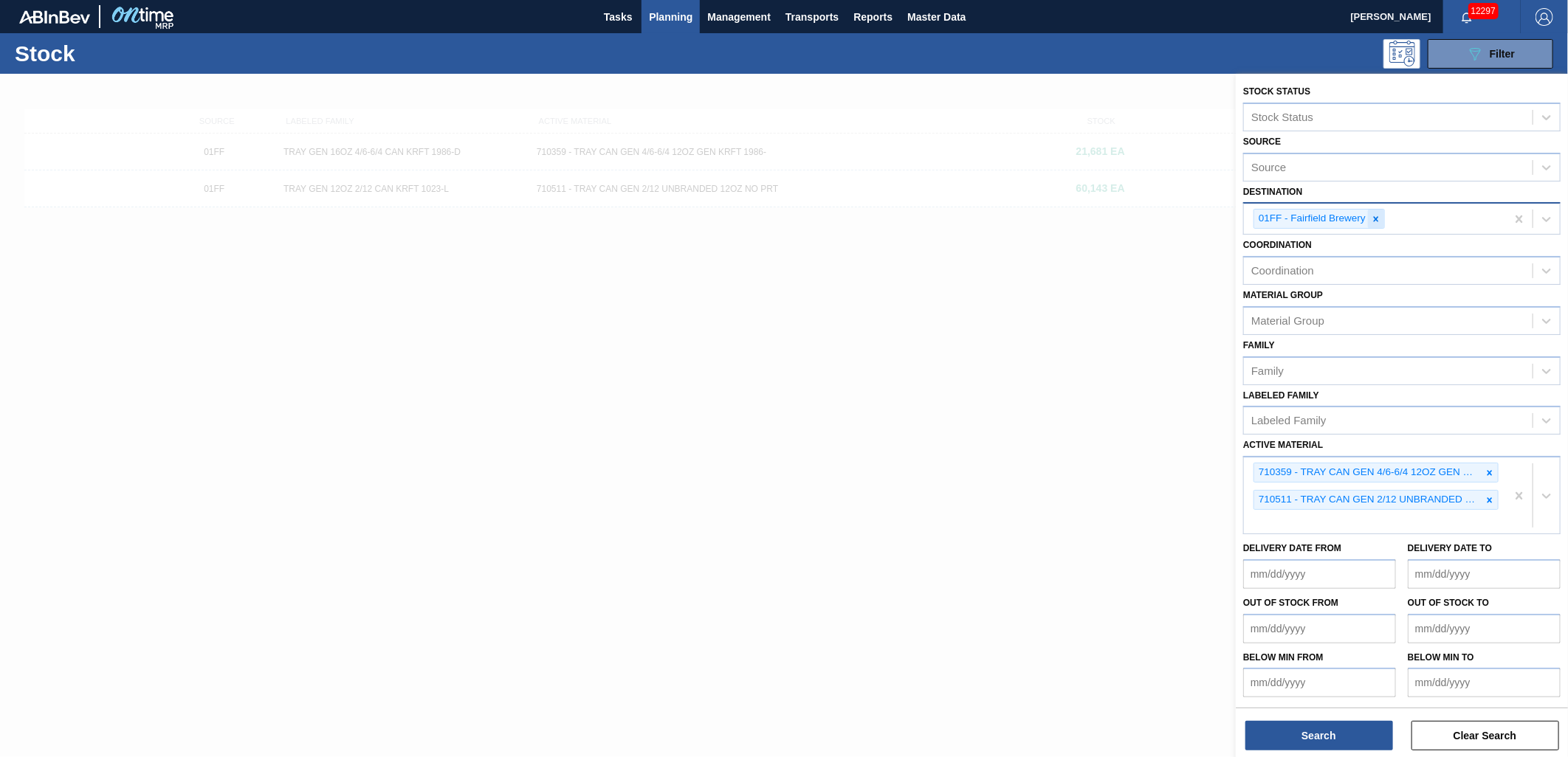
click at [1376, 219] on icon at bounding box center [1377, 219] width 5 height 5
type input "01"
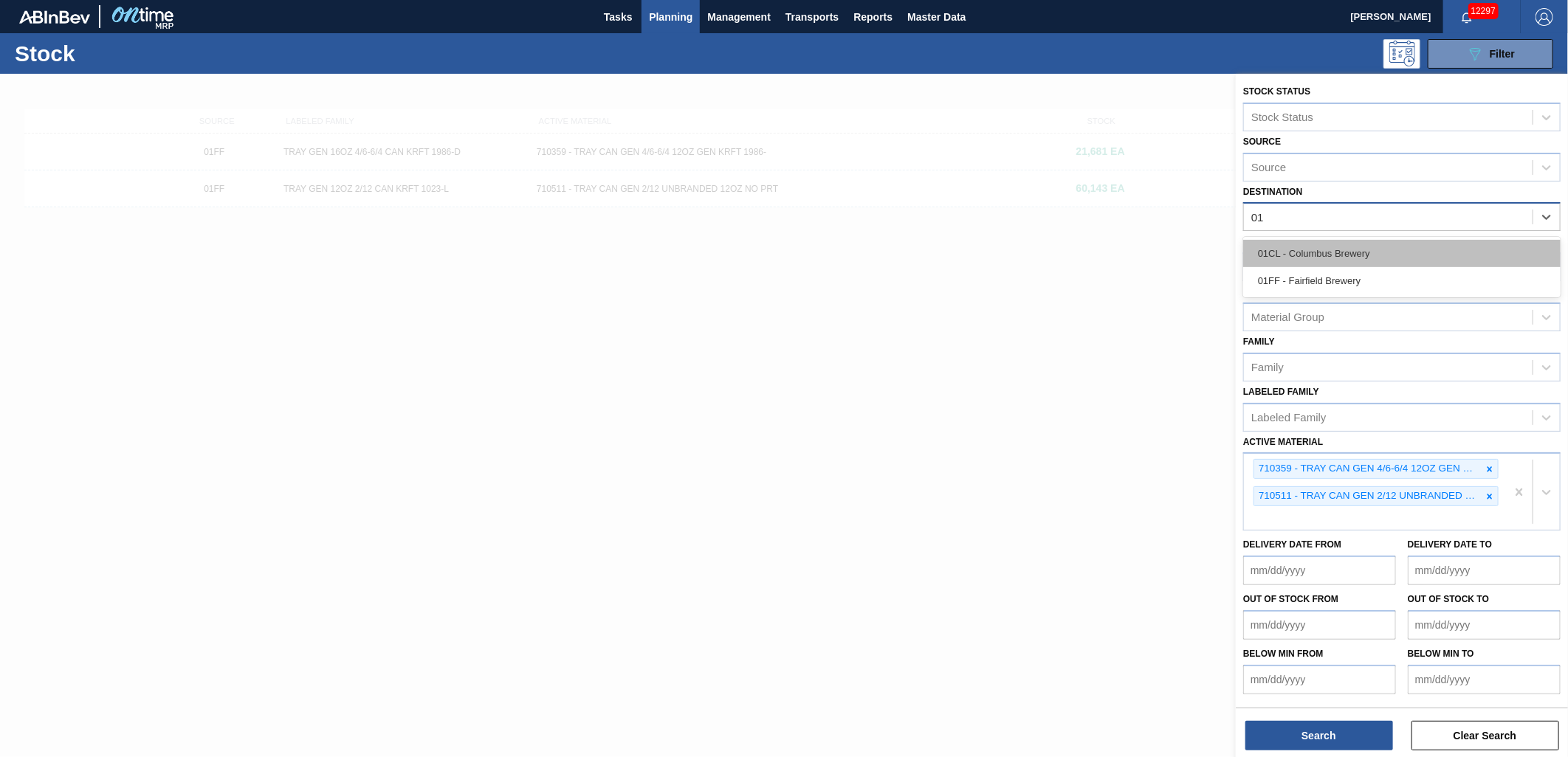
click at [1371, 249] on div "01CL - Columbus Brewery" at bounding box center [1401, 253] width 317 height 27
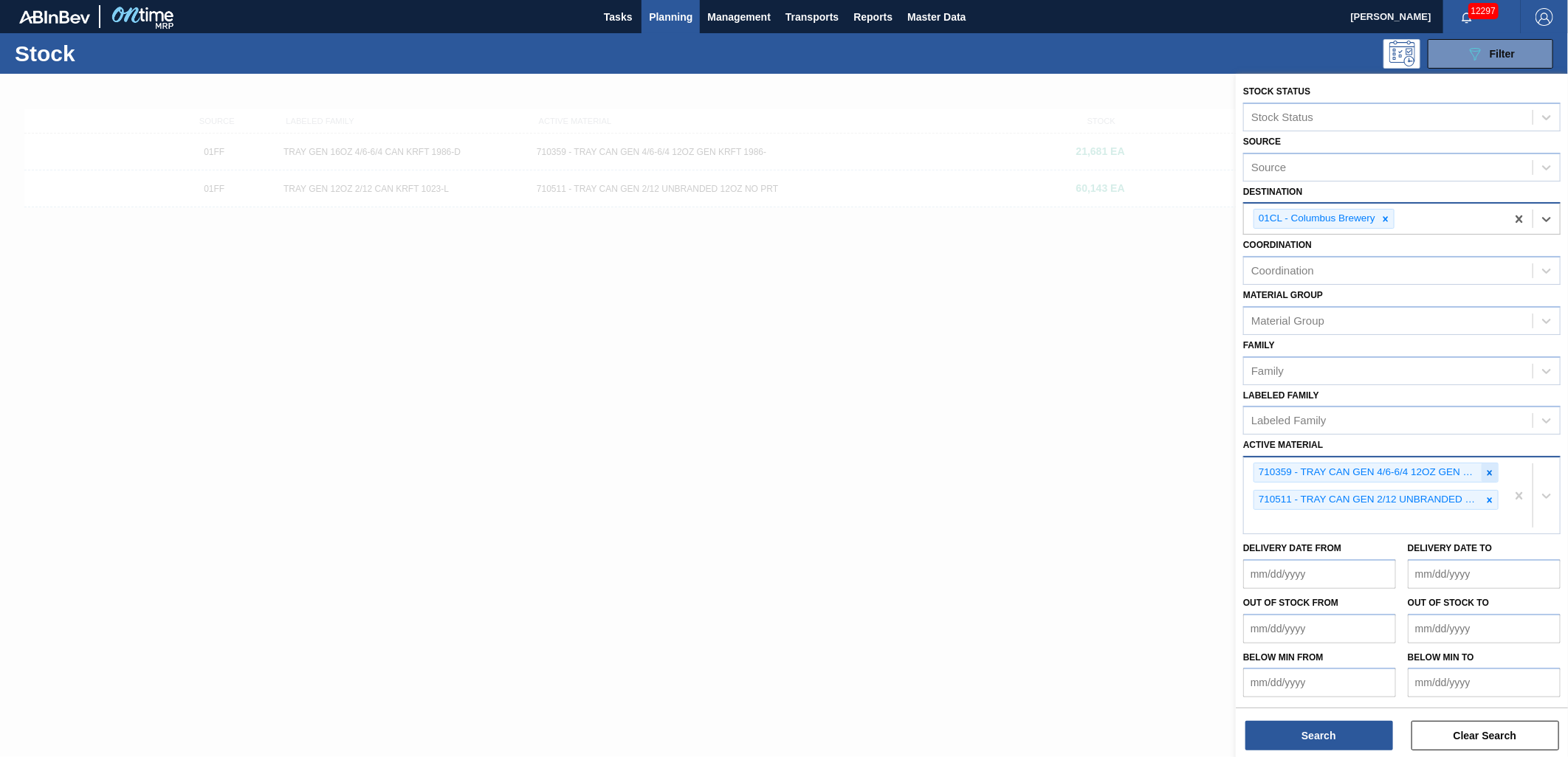
click at [1482, 468] on div at bounding box center [1490, 472] width 16 height 18
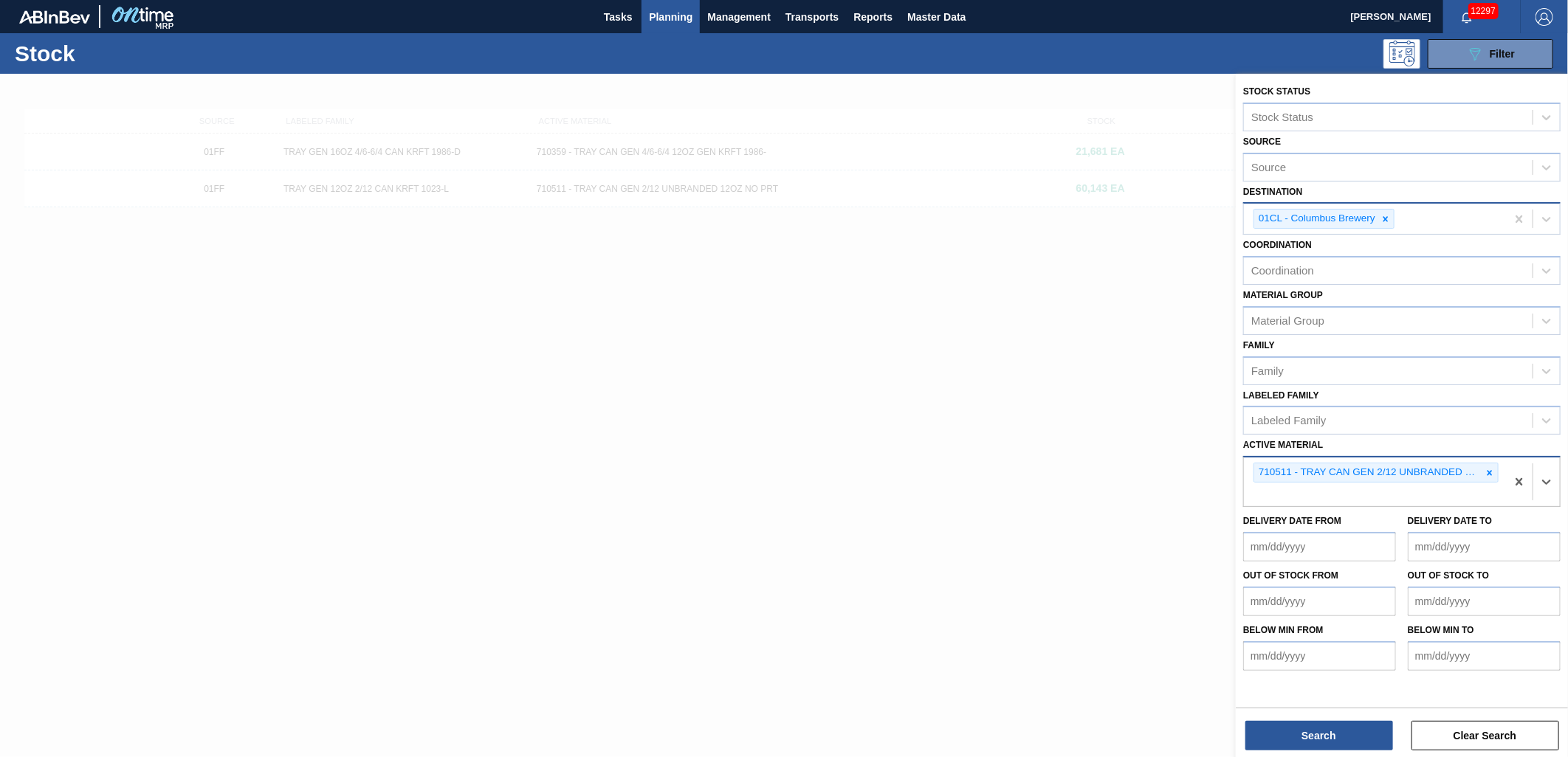
click at [1489, 470] on icon at bounding box center [1490, 473] width 11 height 11
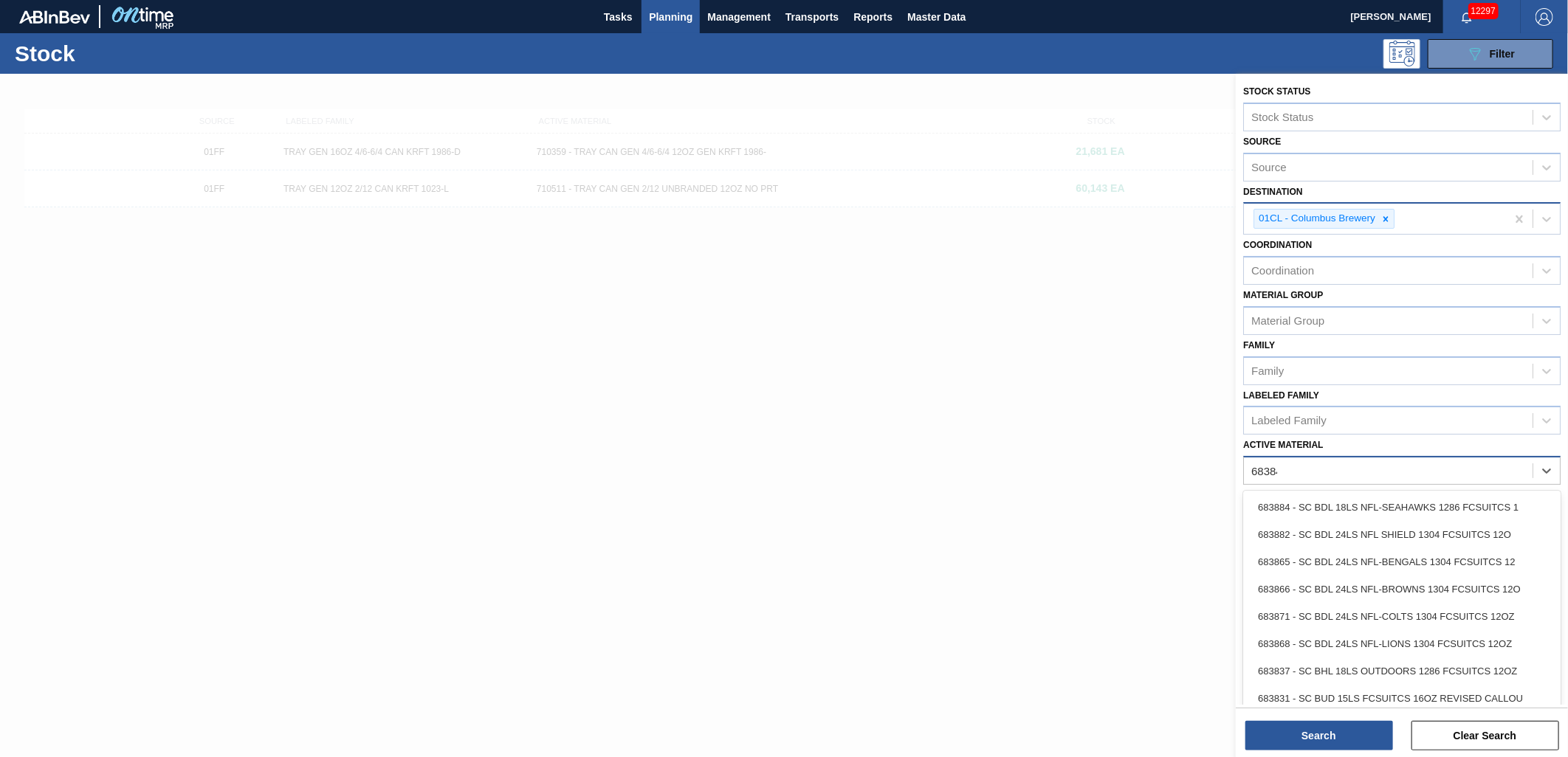
type Material "683846"
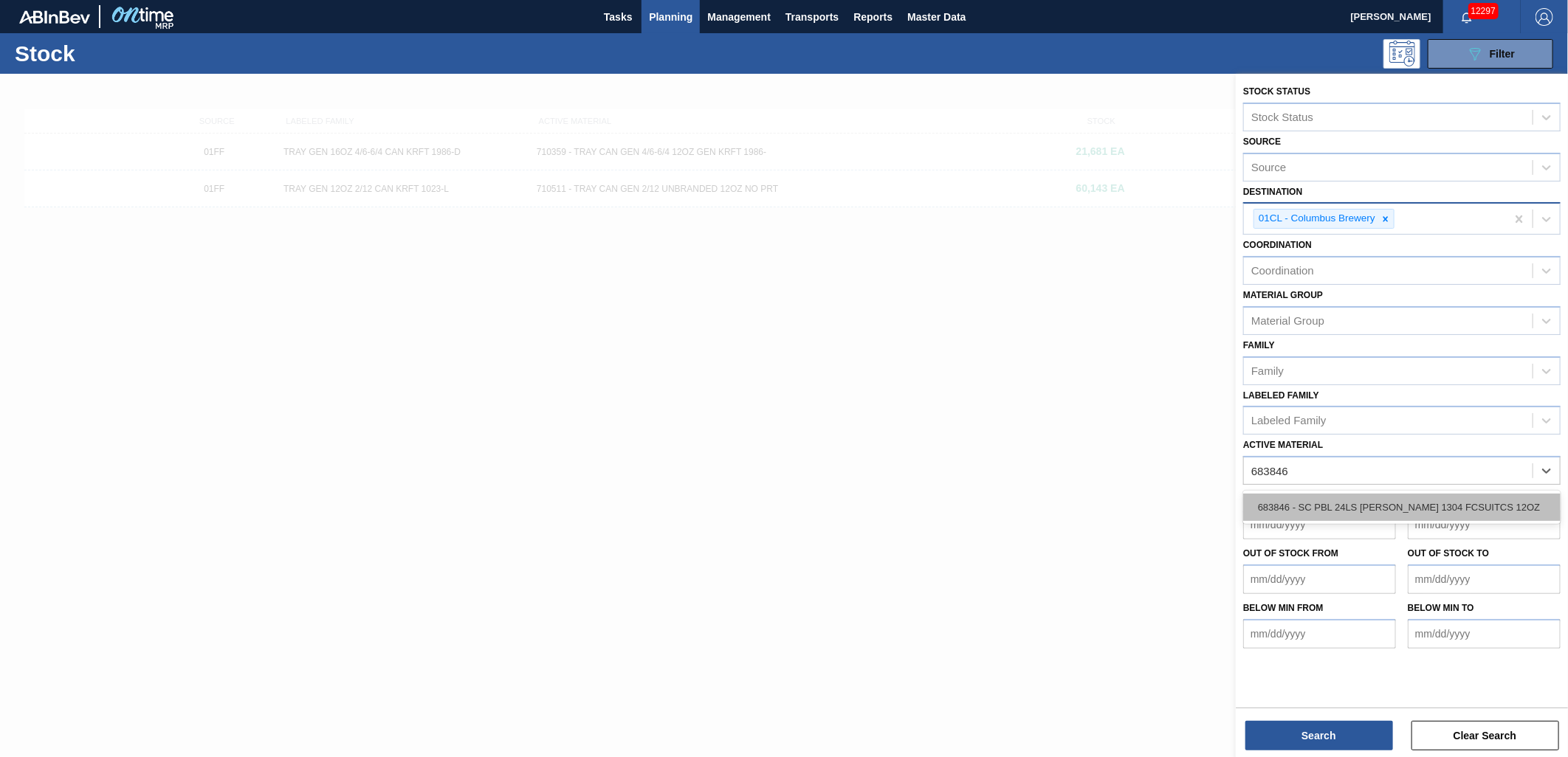
click at [1361, 504] on div "683846 - SC PBL 24LS [PERSON_NAME] 1304 FCSUITCS 12OZ" at bounding box center [1401, 507] width 317 height 27
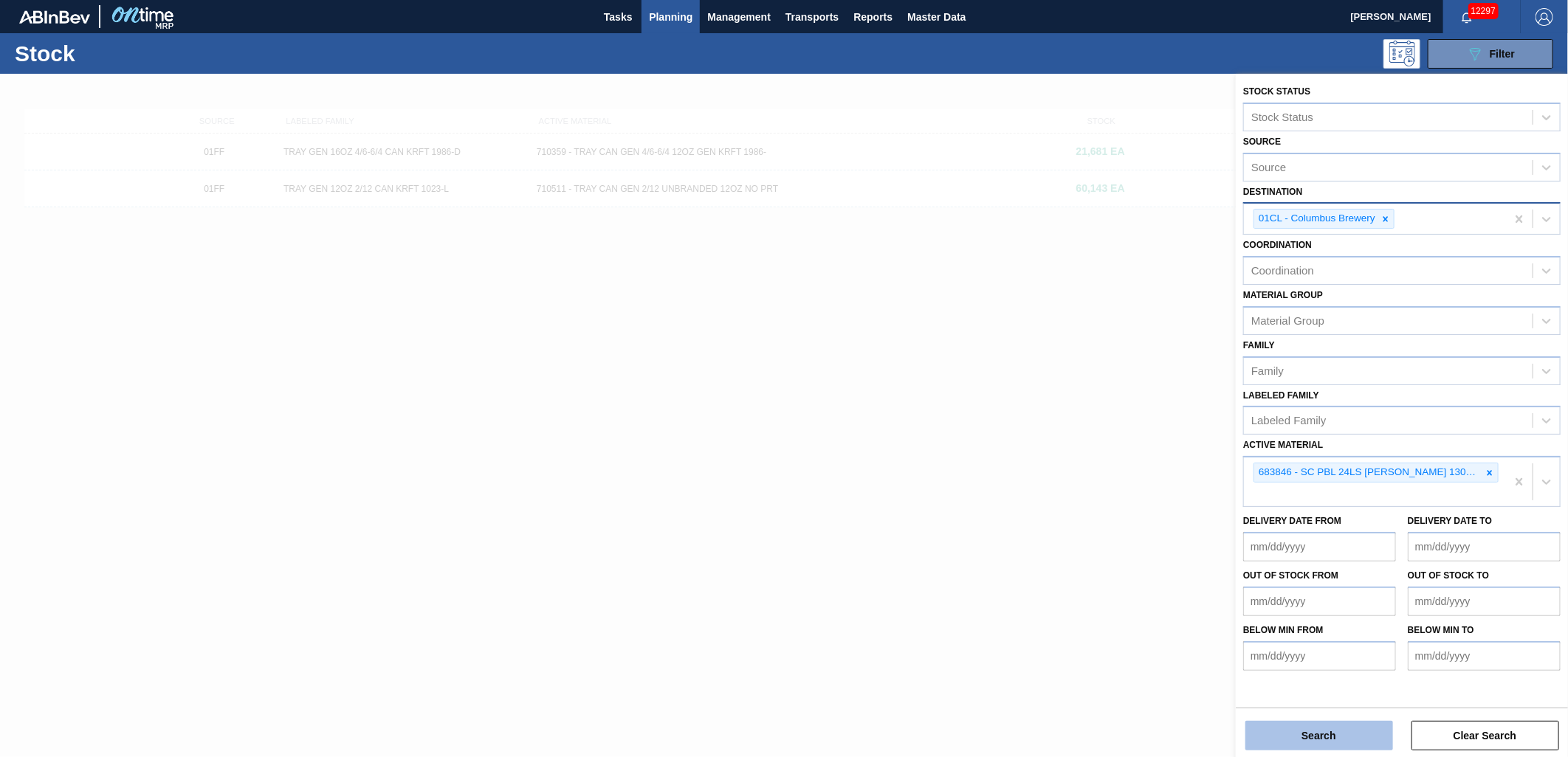
click at [1326, 725] on button "Search" at bounding box center [1319, 736] width 148 height 30
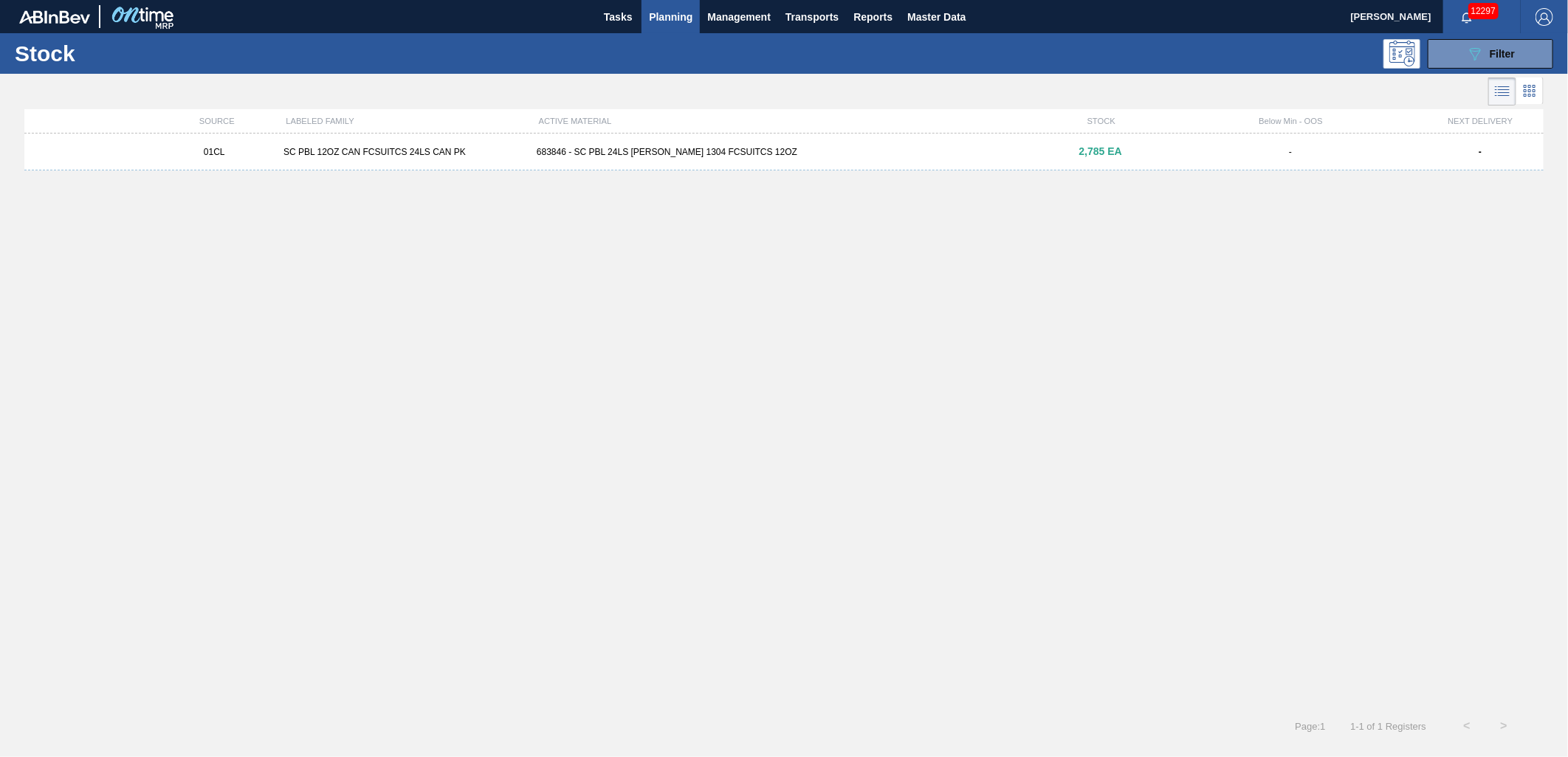
click at [615, 151] on div "683846 - SC PBL 24LS [PERSON_NAME] 1304 FCSUITCS 12OZ" at bounding box center [784, 152] width 507 height 11
